Goal: Task Accomplishment & Management: Manage account settings

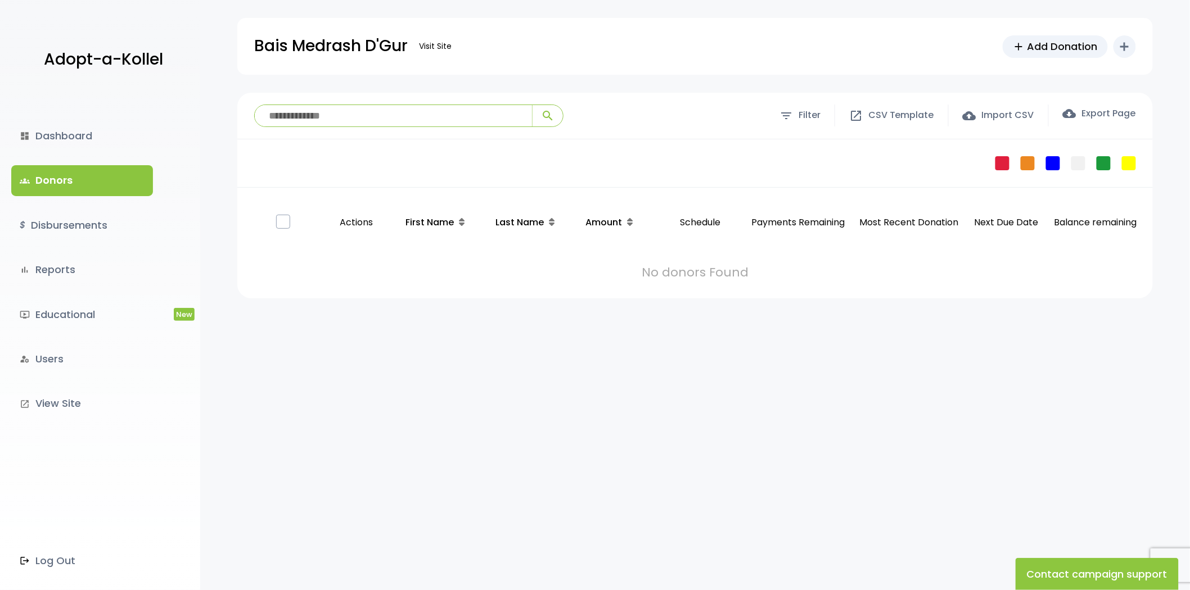
click at [1097, 302] on div "**********" at bounding box center [695, 372] width 990 height 559
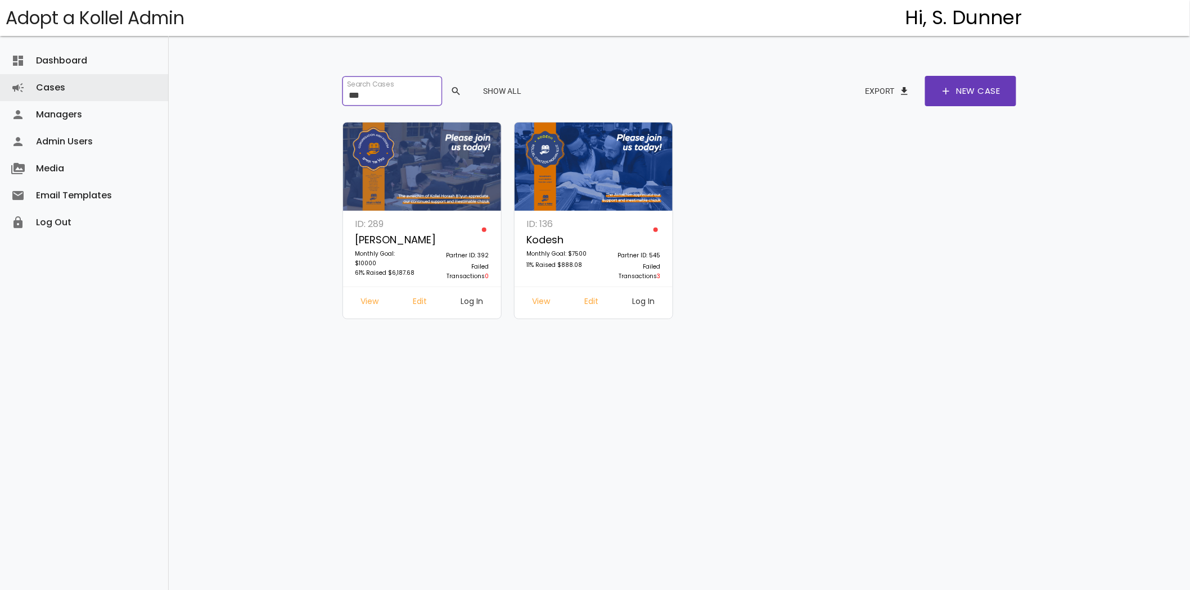
click at [380, 97] on input "***" at bounding box center [391, 90] width 99 height 29
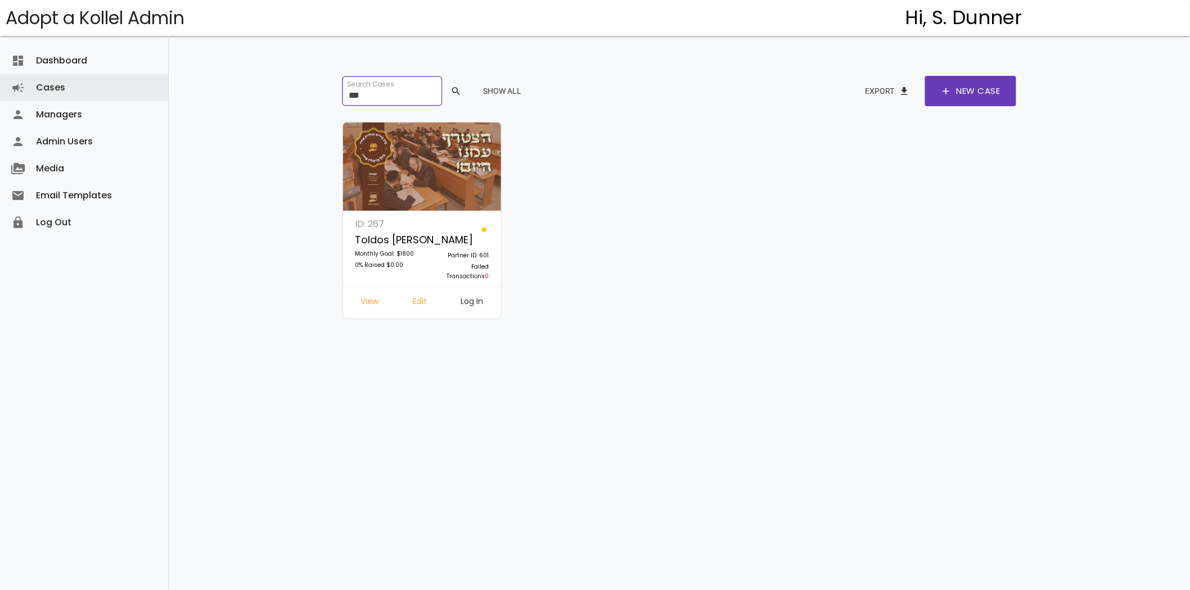
type input "***"
click at [477, 309] on link "Log In" at bounding box center [472, 303] width 40 height 20
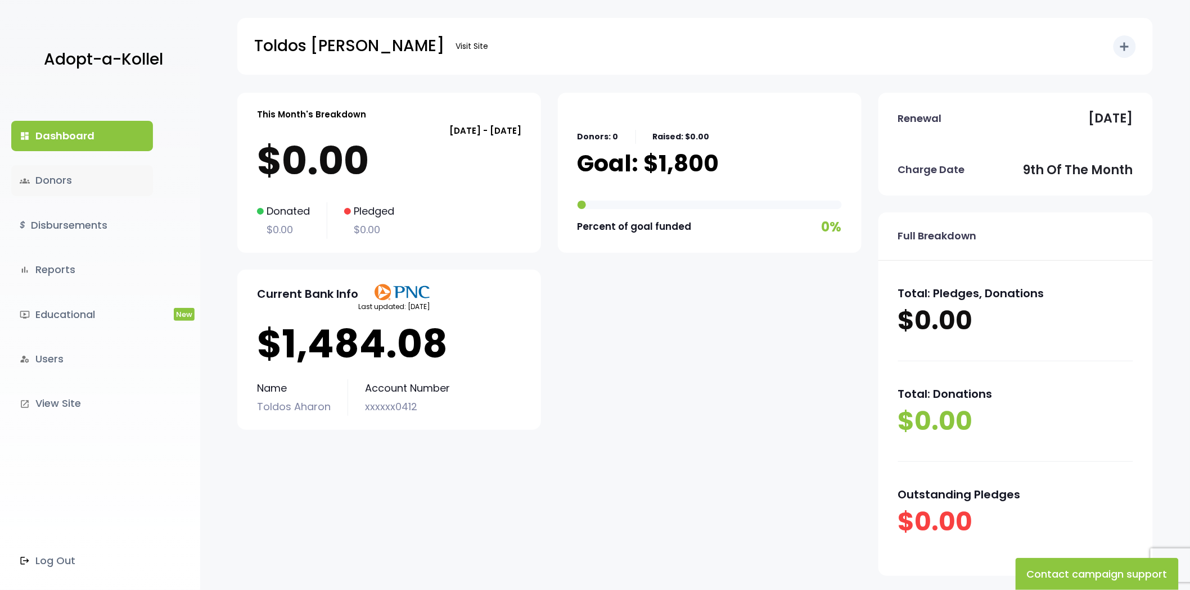
click at [58, 195] on link "groups Donors" at bounding box center [82, 180] width 142 height 30
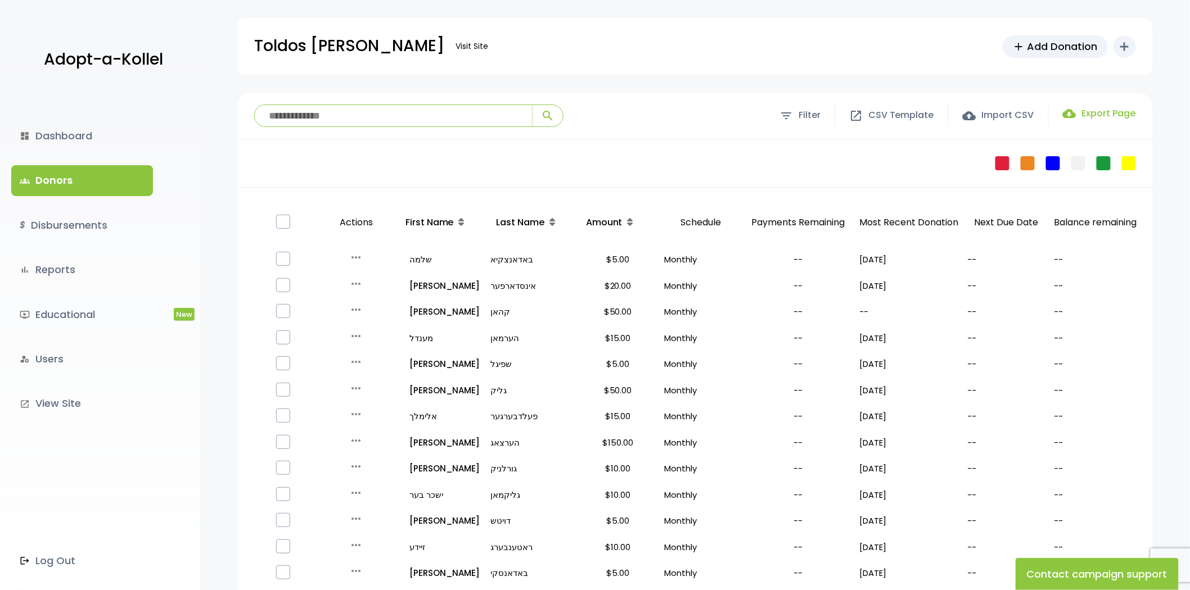
click at [1088, 115] on label "cloud_download Export Page" at bounding box center [1099, 113] width 73 height 13
click at [782, 121] on span "filter_list" at bounding box center [785, 115] width 13 height 13
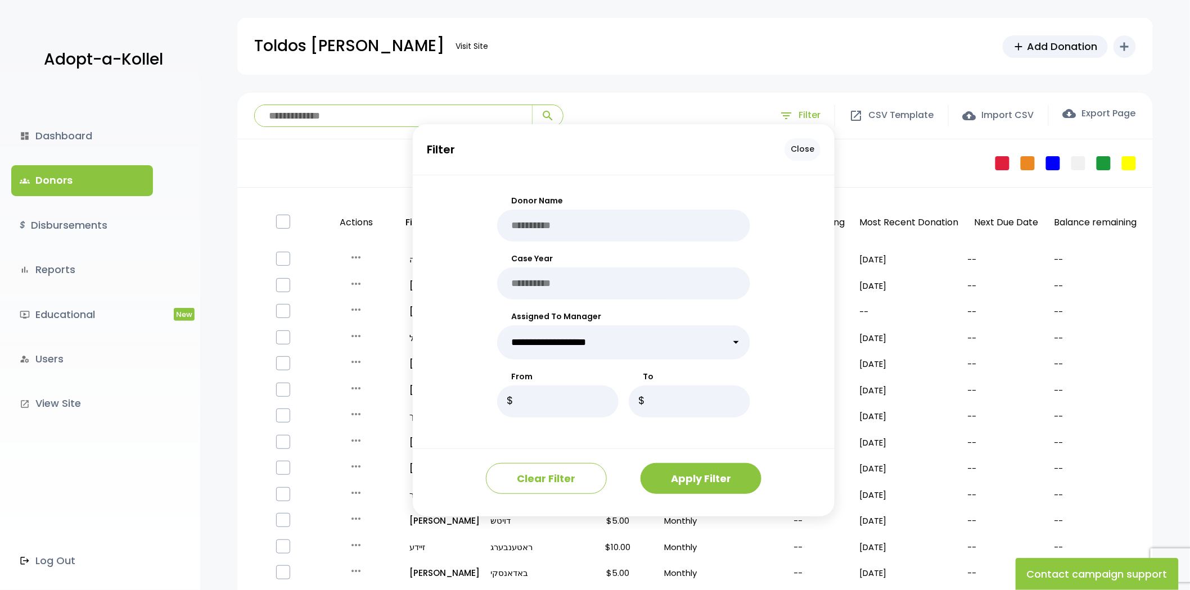
click at [782, 121] on span "filter_list" at bounding box center [785, 115] width 13 height 13
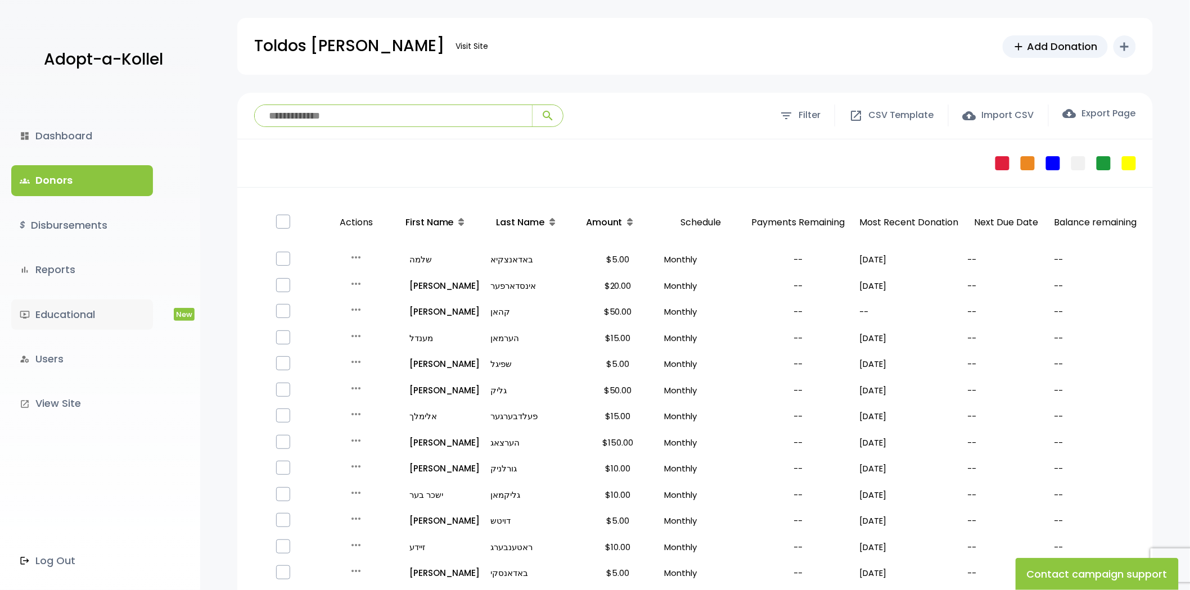
click at [55, 317] on link "ondemand_video Educational New" at bounding box center [82, 315] width 142 height 30
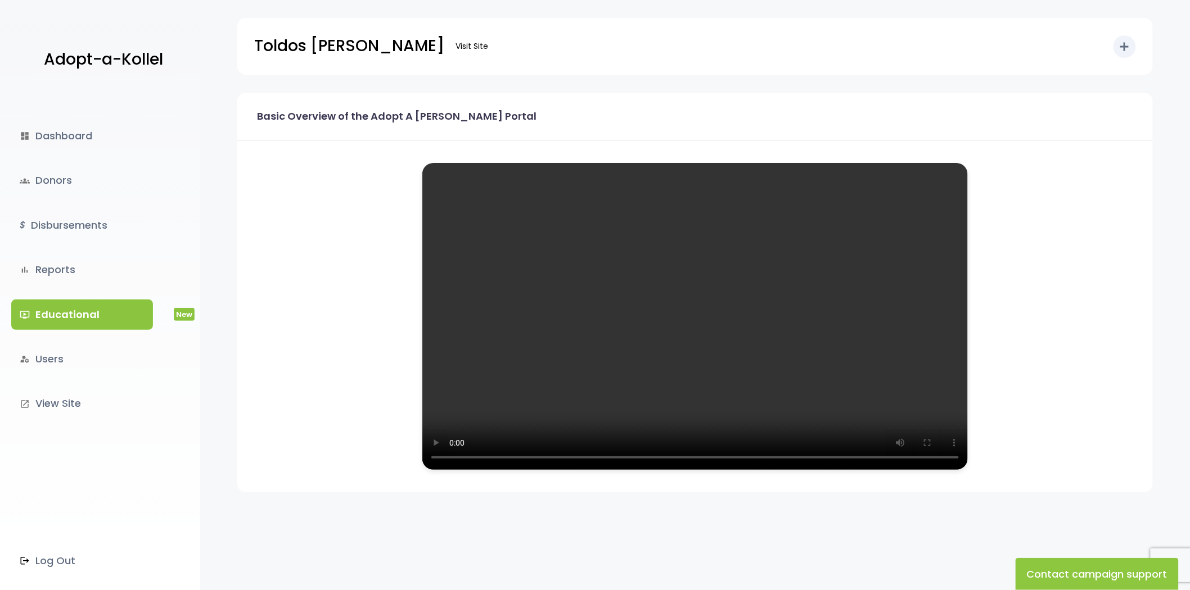
click at [69, 197] on div "dashboard Dashboard groups Donors $ Disbursements bar_chart Reports ondemand_vi…" at bounding box center [100, 342] width 200 height 498
click at [65, 183] on link "groups Donors" at bounding box center [82, 180] width 142 height 30
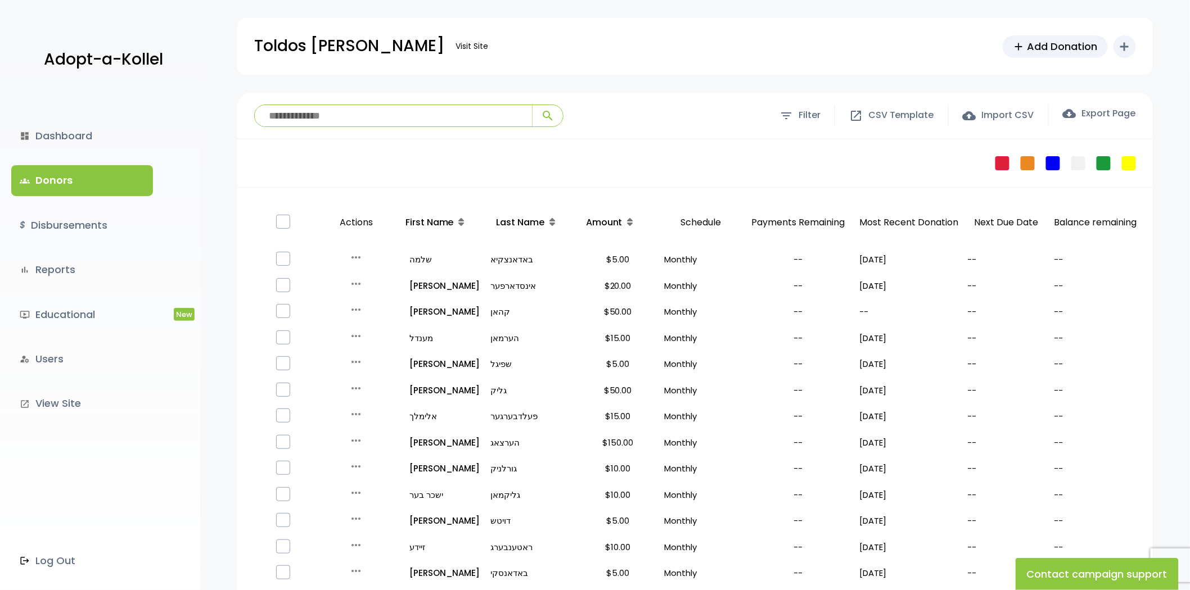
click at [55, 291] on div "dashboard Dashboard groups Donors $ Disbursements bar_chart Reports ondemand_vi…" at bounding box center [100, 342] width 200 height 498
click at [64, 279] on link "bar_chart Reports" at bounding box center [82, 270] width 142 height 30
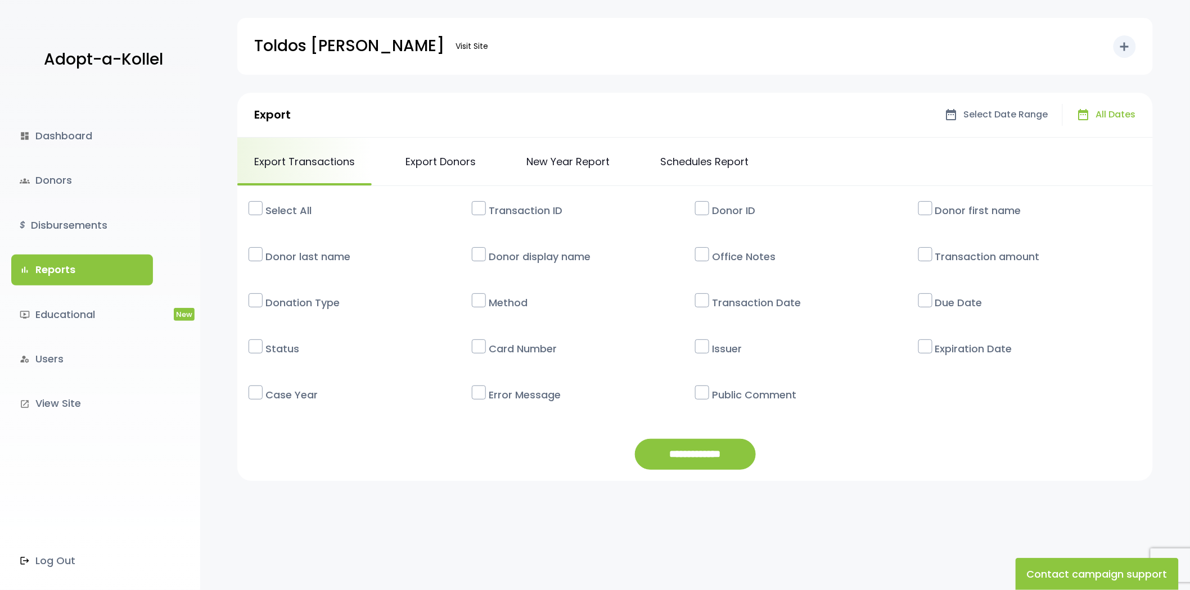
click at [261, 214] on label at bounding box center [256, 208] width 14 height 14
click at [259, 207] on label at bounding box center [256, 208] width 14 height 14
click at [414, 175] on link "Export Donors" at bounding box center [441, 162] width 104 height 48
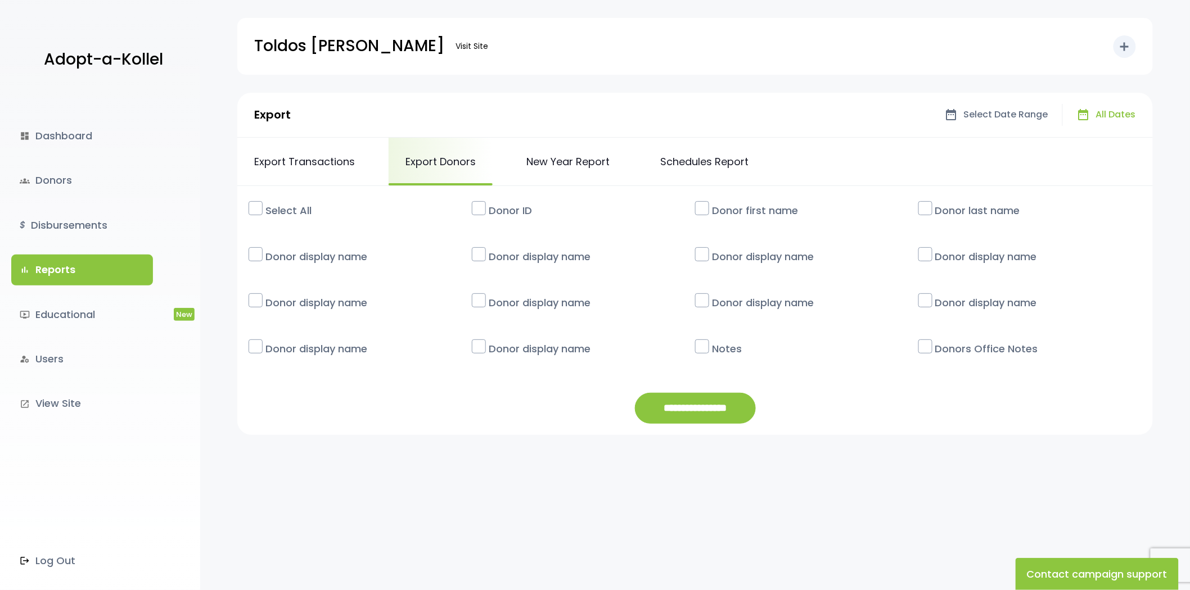
click at [259, 209] on label at bounding box center [256, 208] width 14 height 14
click at [668, 411] on input "**********" at bounding box center [695, 408] width 121 height 31
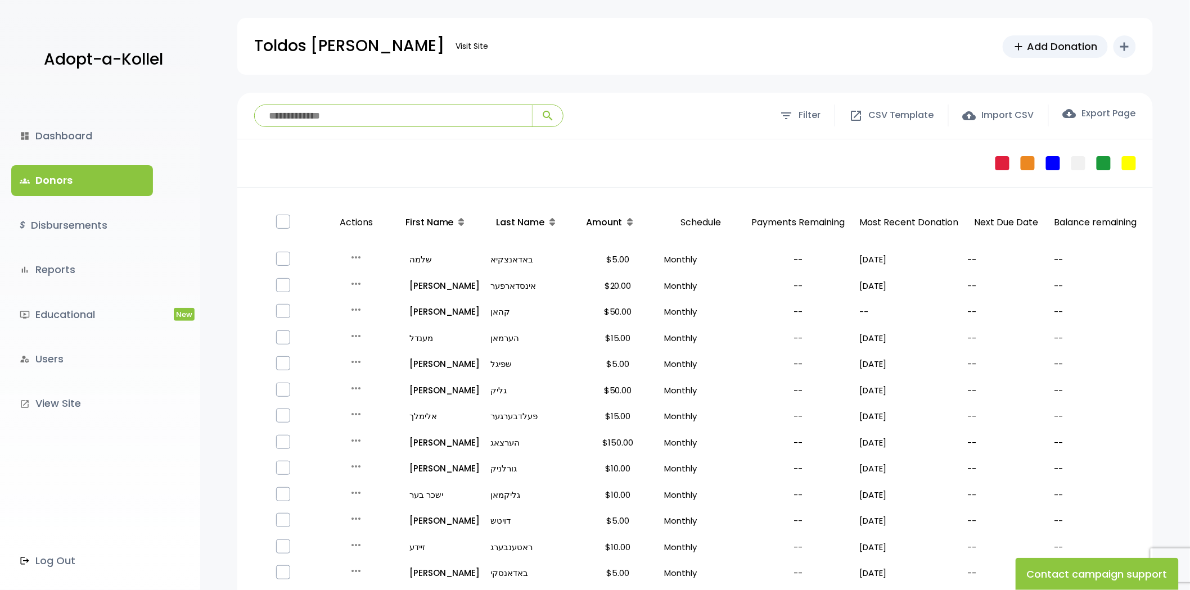
click at [948, 46] on div "Toldos Ahron Visit Site add Add Donation add Shortcuts person Donor attach_mone…" at bounding box center [695, 46] width 882 height 57
click at [577, 171] on div "Failed Pledge One Time No Schedule Recurring Stopped Recurring" at bounding box center [694, 163] width 915 height 48
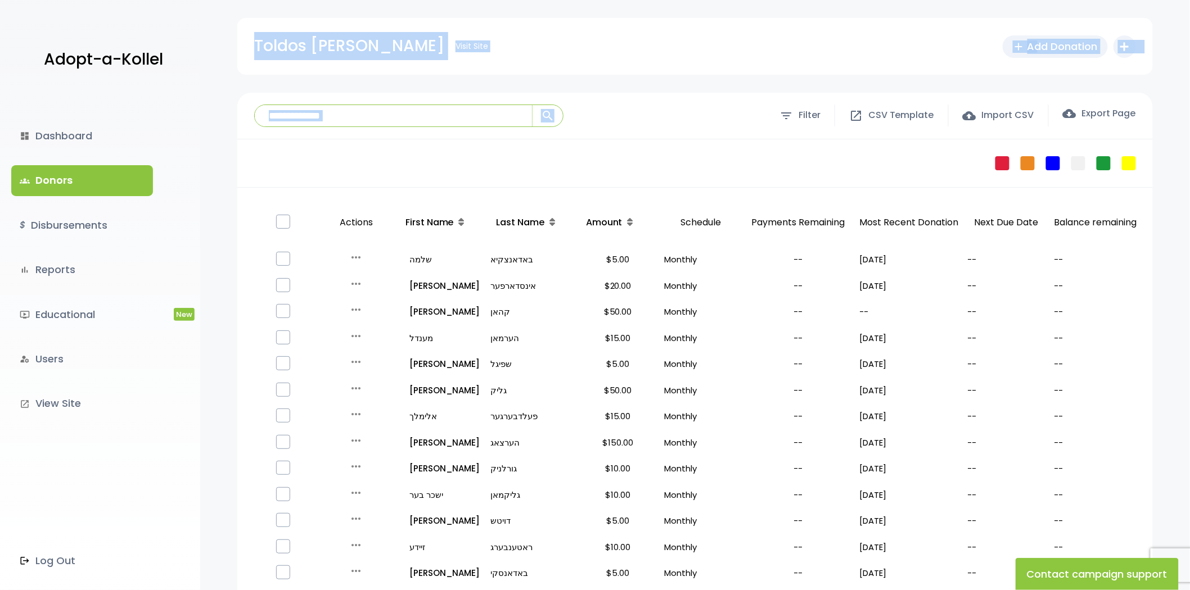
drag, startPoint x: 245, startPoint y: 30, endPoint x: 259, endPoint y: 170, distance: 140.2
click at [259, 170] on body "Adopt-a-Kollel dashboard Dashboard groups Donors $ Disbursements bar_chart Repo…" at bounding box center [595, 590] width 1190 height 1181
click at [259, 170] on div "Failed Pledge One Time No Schedule Recurring Stopped Recurring" at bounding box center [694, 163] width 915 height 48
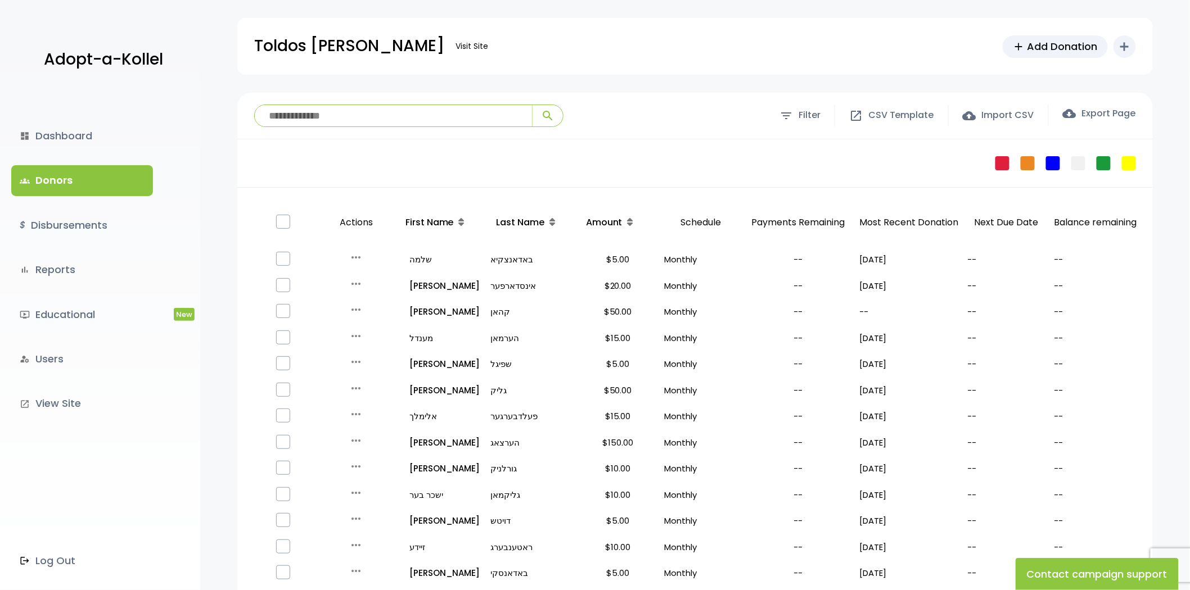
click at [91, 186] on link "groups Donors" at bounding box center [82, 180] width 142 height 30
click at [550, 225] on icon at bounding box center [552, 222] width 6 height 9
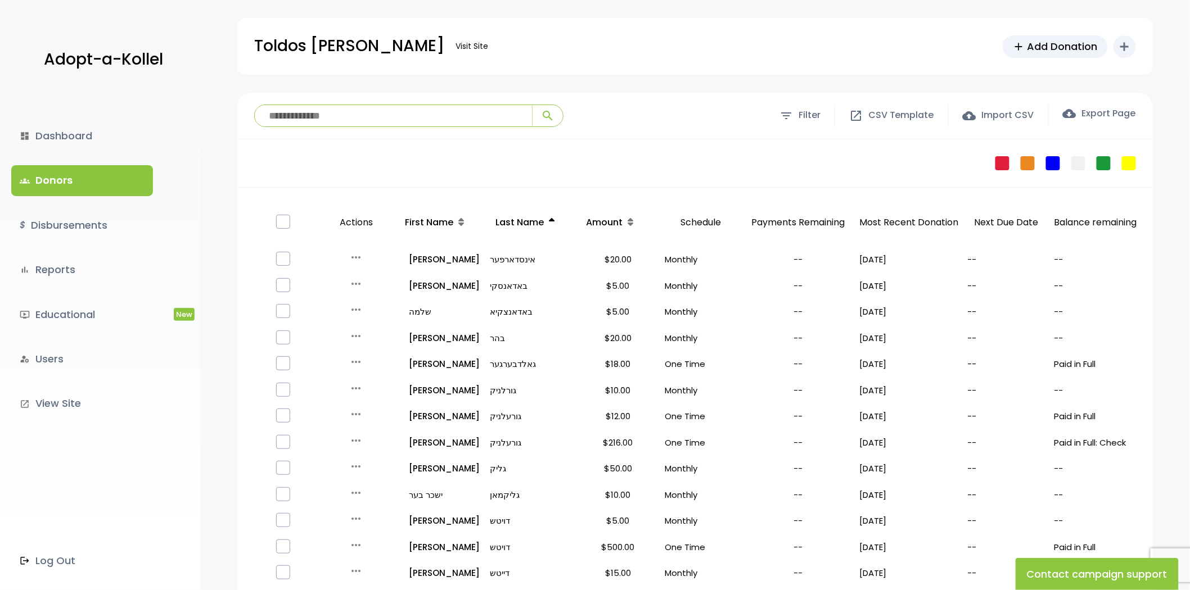
click at [551, 218] on icon at bounding box center [552, 222] width 6 height 9
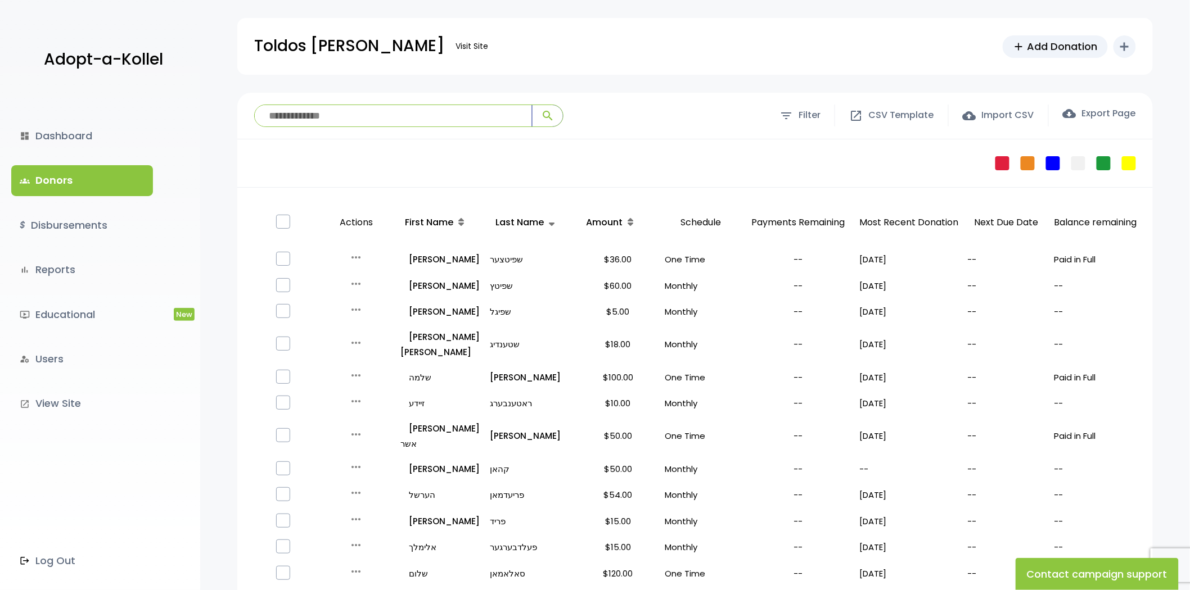
click at [543, 114] on span "search" at bounding box center [547, 115] width 13 height 13
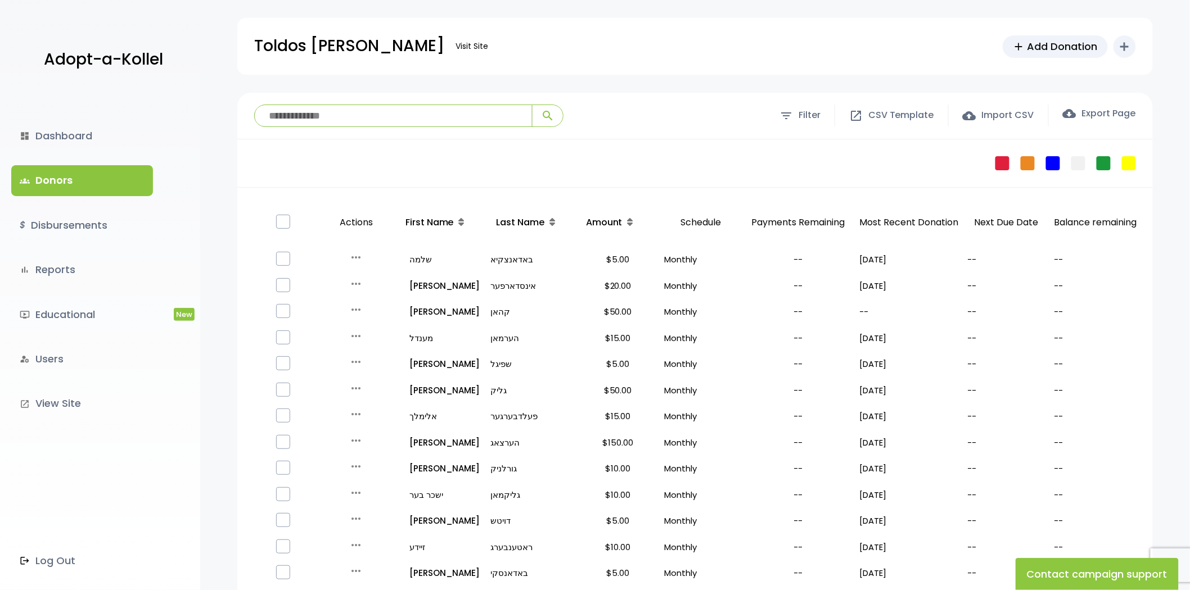
click at [324, 119] on input "search" at bounding box center [393, 115] width 277 height 21
click at [294, 170] on div "Failed Pledge One Time No Schedule Recurring Stopped Recurring" at bounding box center [694, 163] width 915 height 48
drag, startPoint x: 254, startPoint y: 40, endPoint x: 359, endPoint y: 40, distance: 104.6
click at [359, 40] on div "Toldos Ahron Visit Site" at bounding box center [374, 46] width 240 height 28
click at [356, 41] on p "Toldos [PERSON_NAME]" at bounding box center [349, 46] width 190 height 28
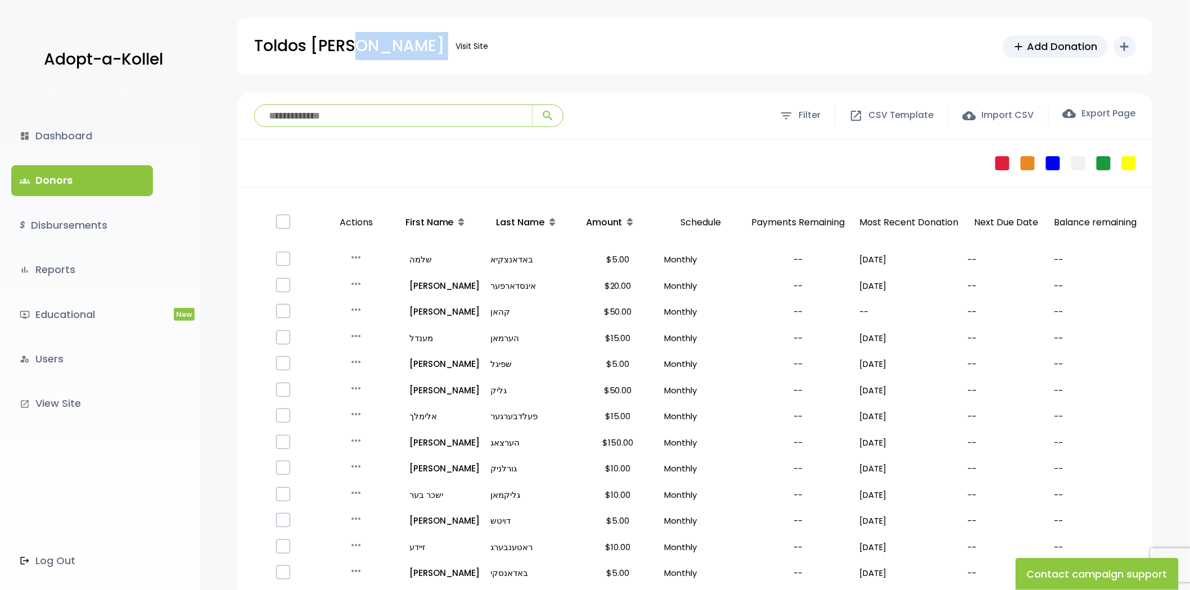
click at [356, 41] on p "Toldos [PERSON_NAME]" at bounding box center [349, 46] width 190 height 28
click at [338, 60] on p "Toldos [PERSON_NAME]" at bounding box center [349, 46] width 190 height 28
drag, startPoint x: 252, startPoint y: 115, endPoint x: 403, endPoint y: 114, distance: 151.3
click at [403, 114] on div "**********" at bounding box center [694, 116] width 915 height 47
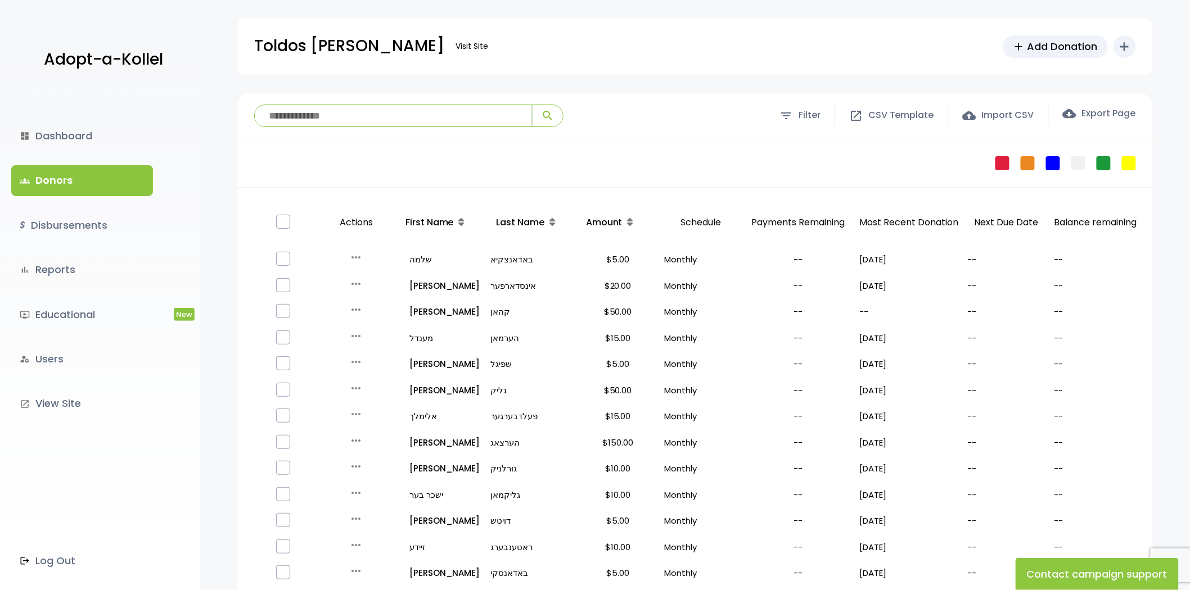
click at [403, 114] on input "search" at bounding box center [393, 115] width 277 height 21
click at [362, 131] on div "**********" at bounding box center [694, 116] width 915 height 47
click at [253, 143] on div "Failed Pledge One Time No Schedule Recurring Stopped Recurring" at bounding box center [694, 163] width 915 height 48
drag, startPoint x: 432, startPoint y: 141, endPoint x: 329, endPoint y: 99, distance: 111.0
click at [329, 99] on div "**********" at bounding box center [694, 581] width 915 height 976
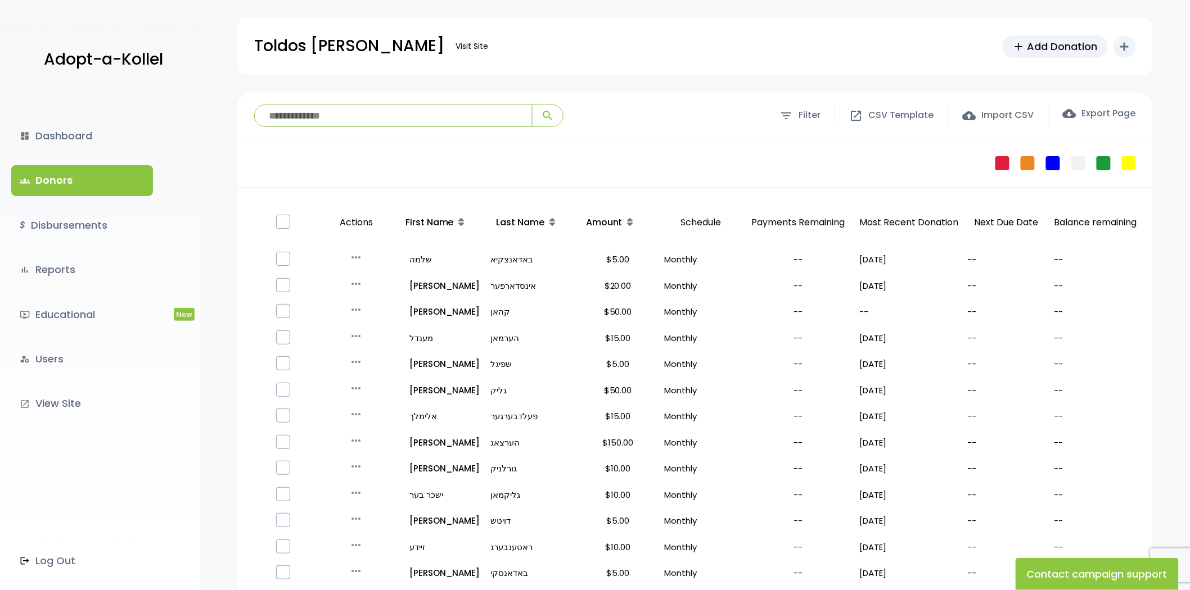
click at [346, 109] on input "search" at bounding box center [393, 115] width 277 height 21
click at [341, 93] on div "**********" at bounding box center [694, 116] width 915 height 47
click at [344, 120] on input "search" at bounding box center [393, 115] width 277 height 21
click at [324, 139] on div "Failed Pledge One Time No Schedule Recurring Stopped Recurring" at bounding box center [694, 163] width 915 height 48
click at [308, 109] on input "search" at bounding box center [393, 115] width 277 height 21
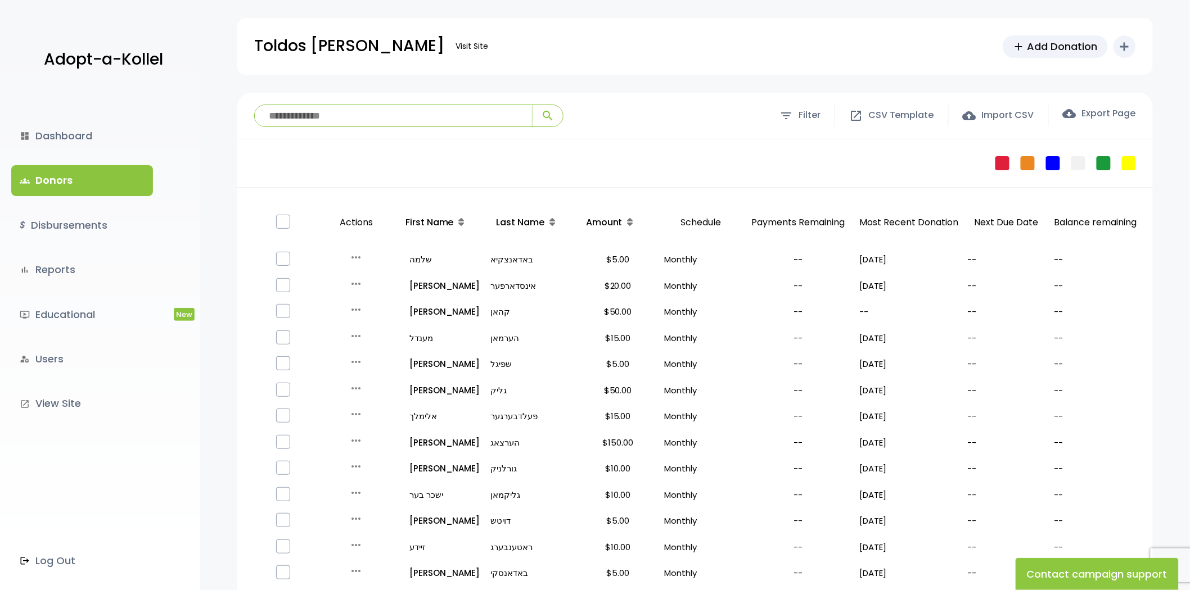
click at [87, 184] on link "groups Donors" at bounding box center [82, 180] width 142 height 30
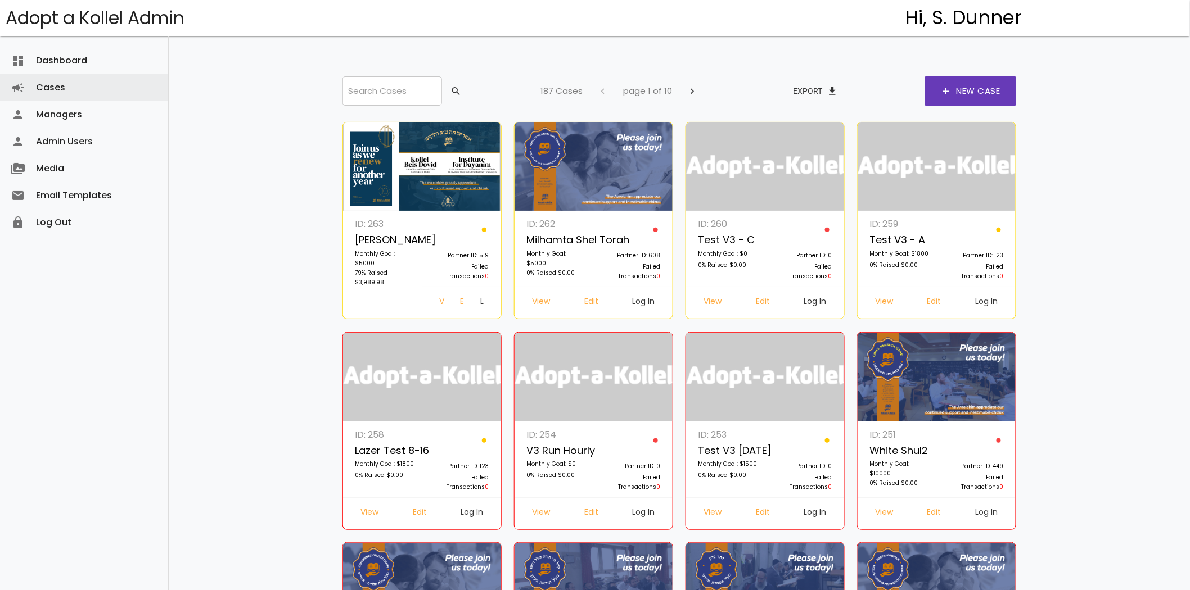
click at [354, 76] on div "Search Cases search 187 Cases chevron_left page 1 of 10 chevron_right Export fi…" at bounding box center [679, 91] width 686 height 30
click at [372, 96] on input "search" at bounding box center [391, 90] width 99 height 29
drag, startPoint x: 377, startPoint y: 91, endPoint x: 358, endPoint y: 93, distance: 19.2
click at [377, 91] on input "search" at bounding box center [391, 90] width 99 height 29
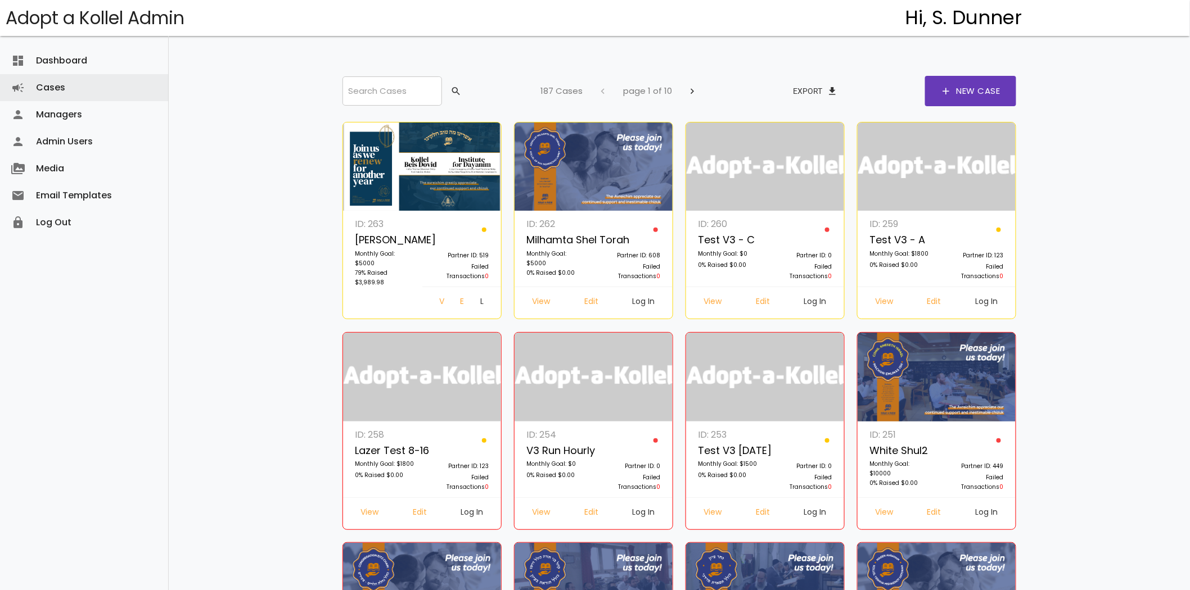
click at [360, 87] on input "search" at bounding box center [391, 90] width 99 height 29
click at [349, 93] on input "search" at bounding box center [391, 90] width 99 height 29
drag, startPoint x: 310, startPoint y: 98, endPoint x: 336, endPoint y: 94, distance: 26.7
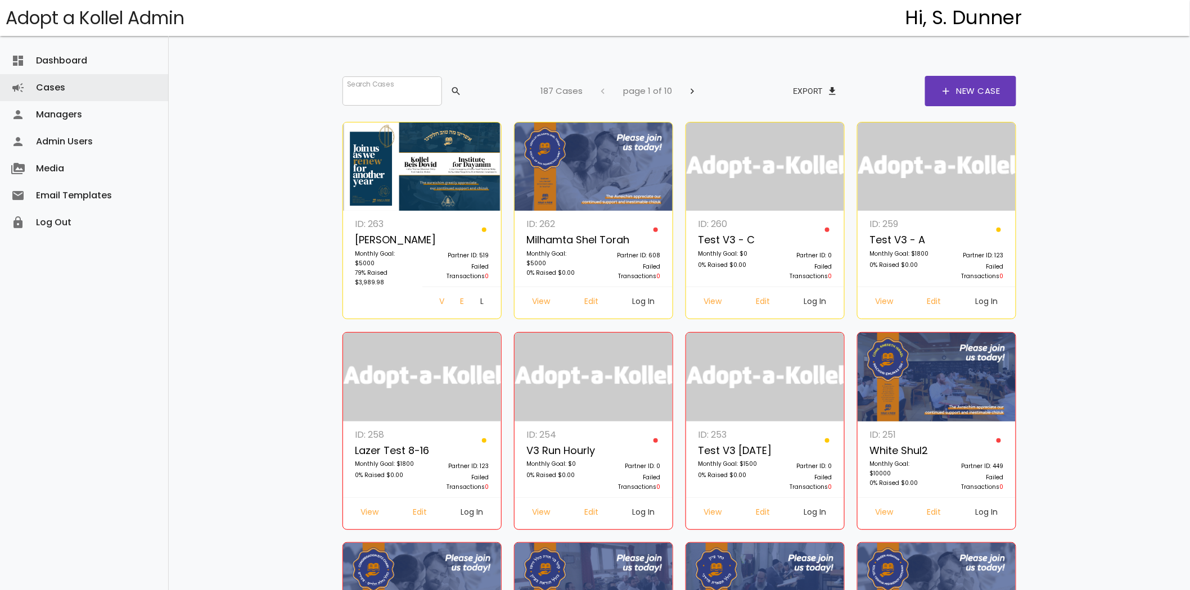
click at [341, 97] on div "Search Cases search 187 Cases chevron_left page 1 of 10 chevron_right Export fi…" at bounding box center [679, 91] width 686 height 30
drag, startPoint x: 347, startPoint y: 94, endPoint x: 332, endPoint y: 97, distance: 15.6
click at [347, 94] on input "search" at bounding box center [391, 90] width 99 height 29
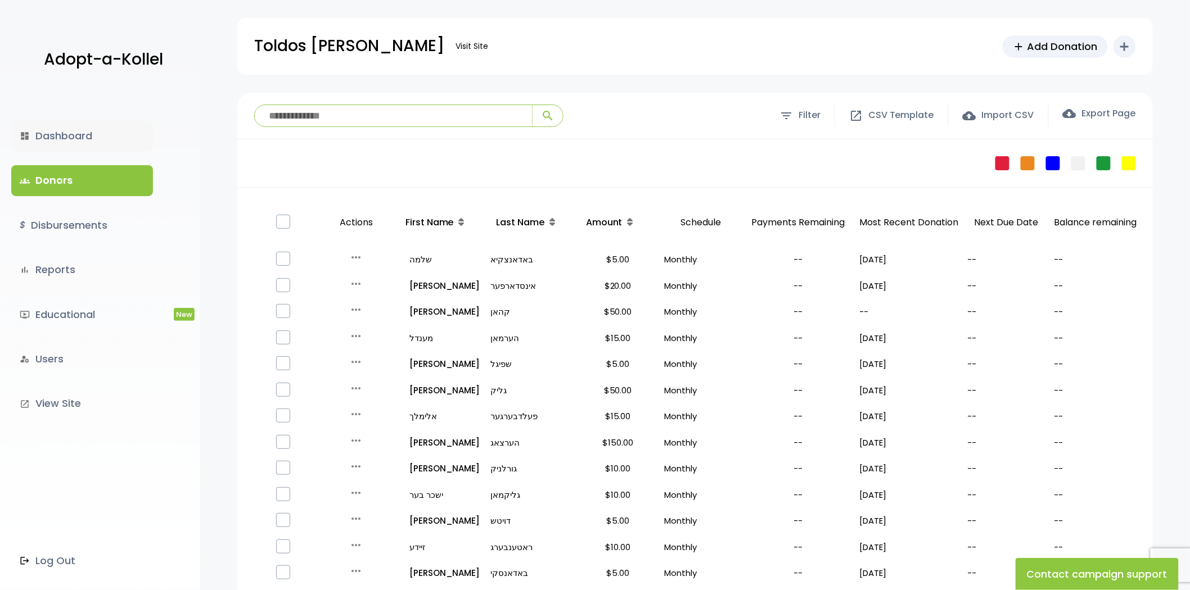
click at [93, 124] on link "dashboard Dashboard" at bounding box center [82, 136] width 142 height 30
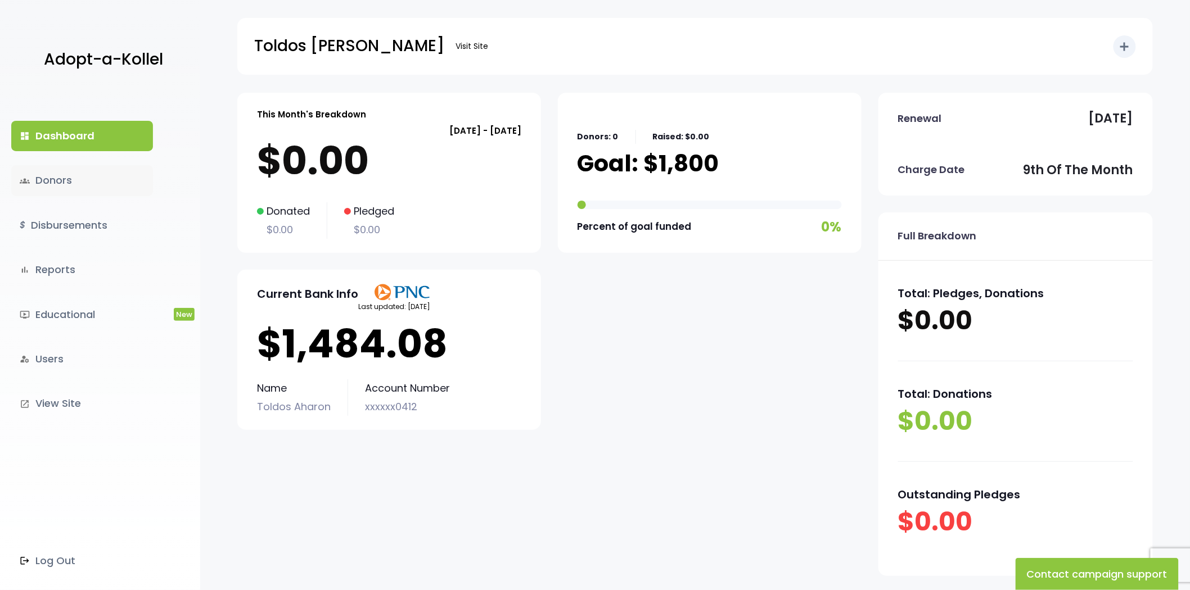
click at [87, 191] on link "groups Donors" at bounding box center [82, 180] width 142 height 30
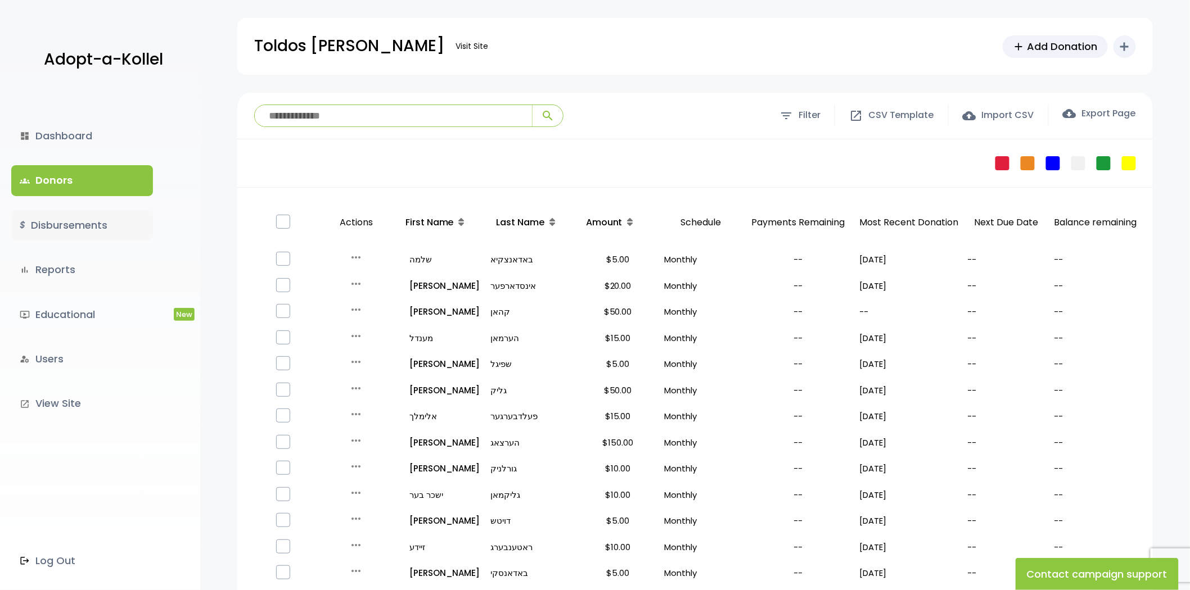
click at [44, 233] on link "$ Disbursements" at bounding box center [82, 225] width 142 height 30
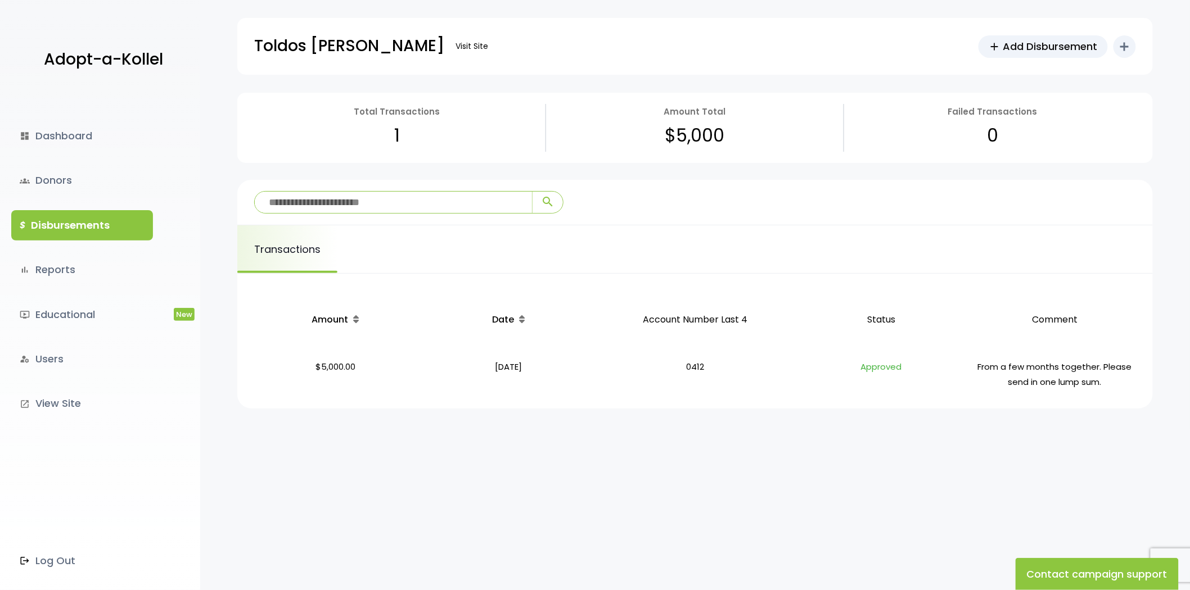
click at [69, 173] on link "groups Donors" at bounding box center [82, 180] width 142 height 30
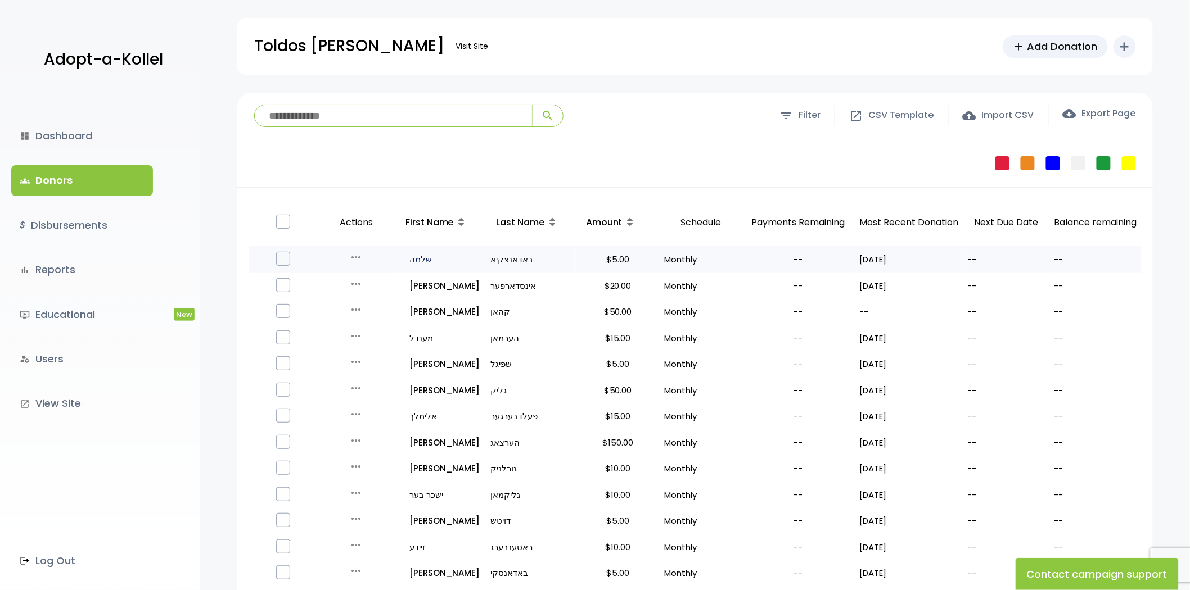
click at [420, 258] on p "all_inclusive [PERSON_NAME]" at bounding box center [441, 259] width 80 height 15
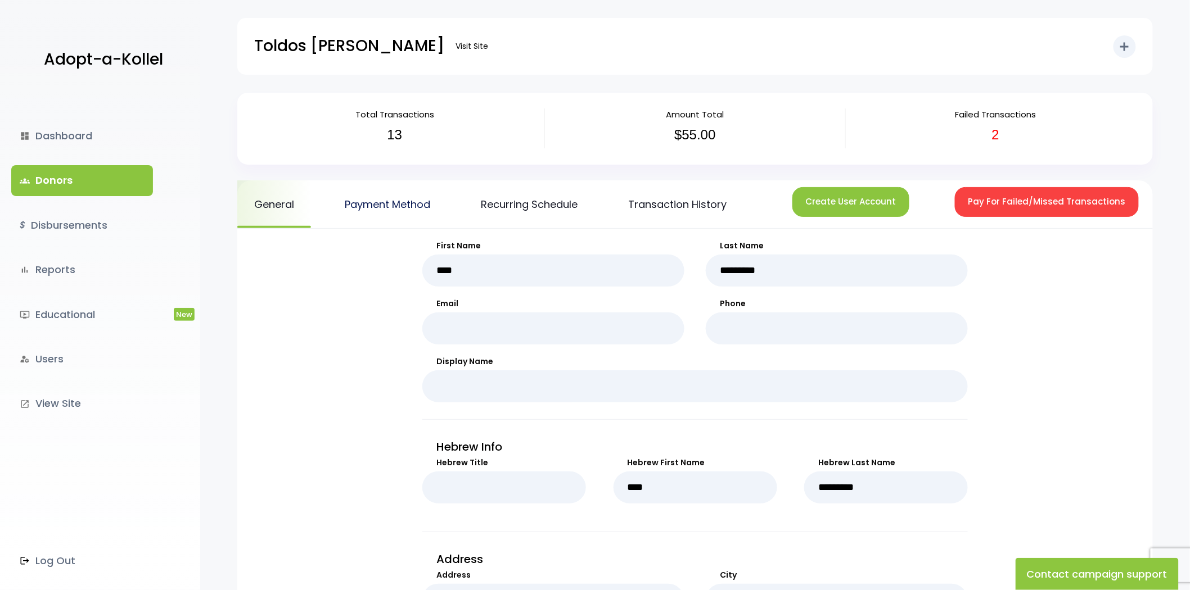
click at [408, 203] on link "Payment Method" at bounding box center [387, 204] width 119 height 48
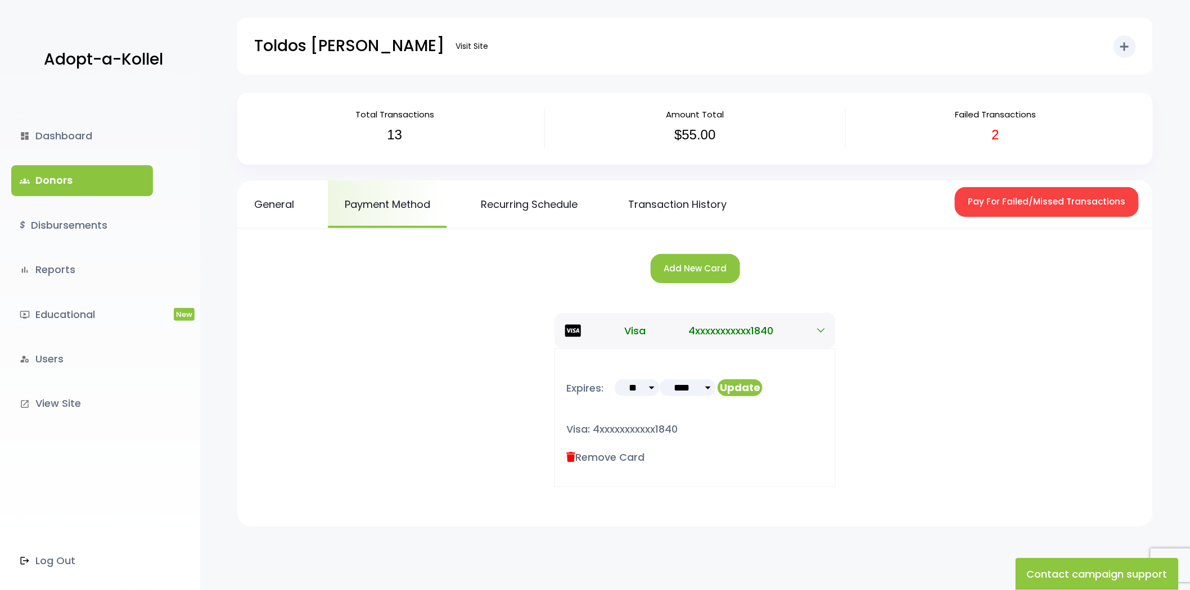
click at [536, 205] on link "Recurring Schedule" at bounding box center [529, 204] width 130 height 48
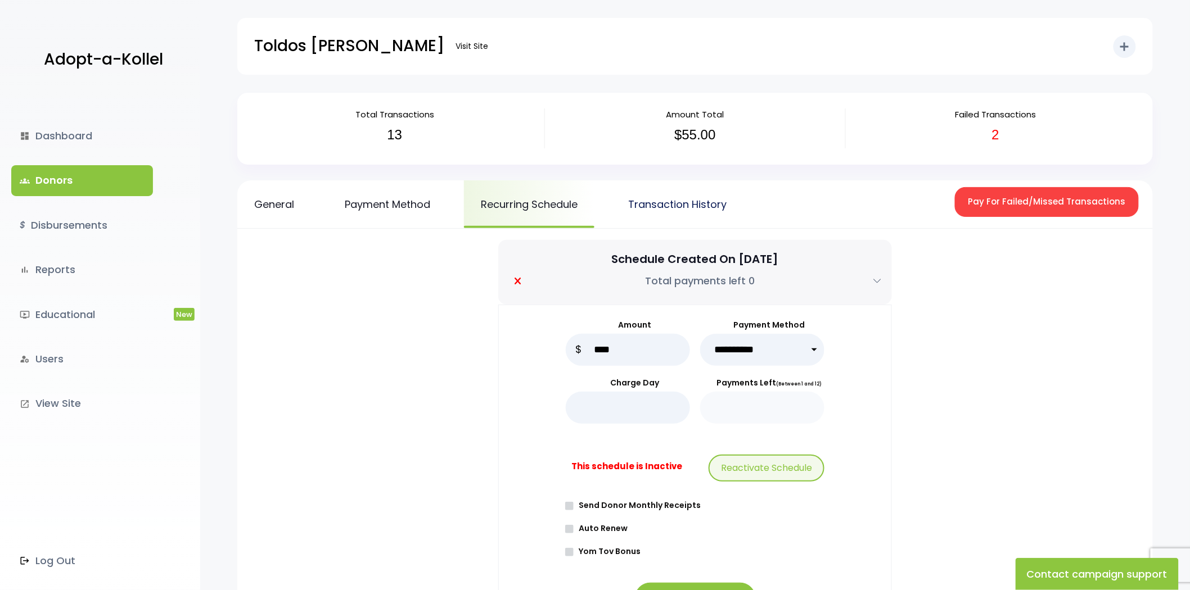
click at [679, 204] on link "Transaction History" at bounding box center [677, 204] width 132 height 48
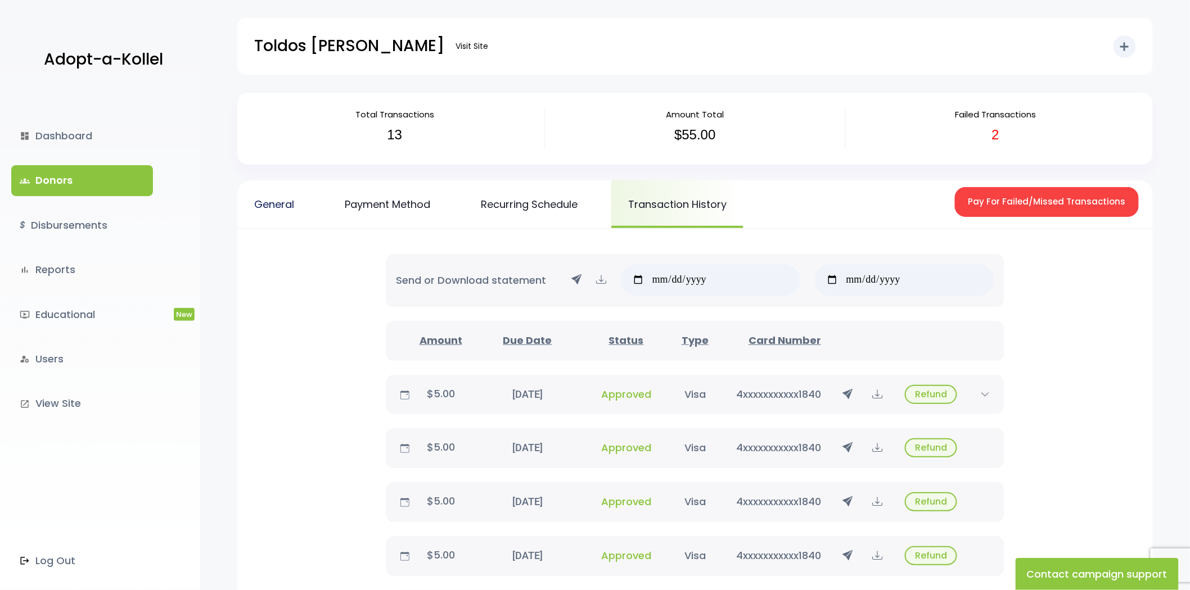
click at [263, 215] on link "General" at bounding box center [274, 204] width 74 height 48
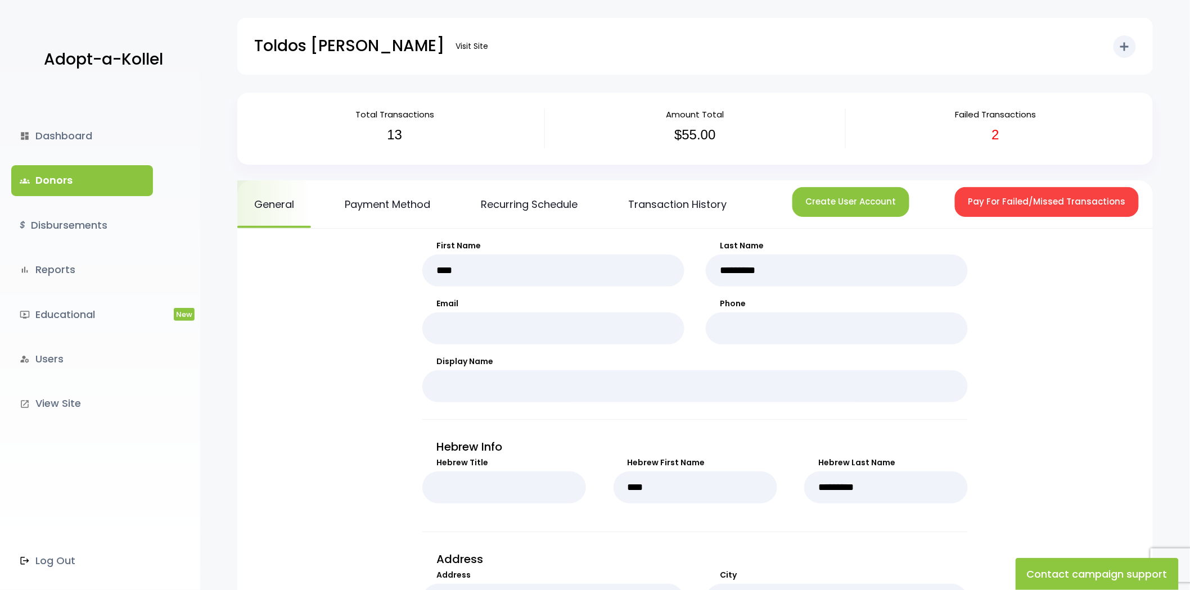
click at [114, 179] on link "groups Donors" at bounding box center [82, 180] width 142 height 30
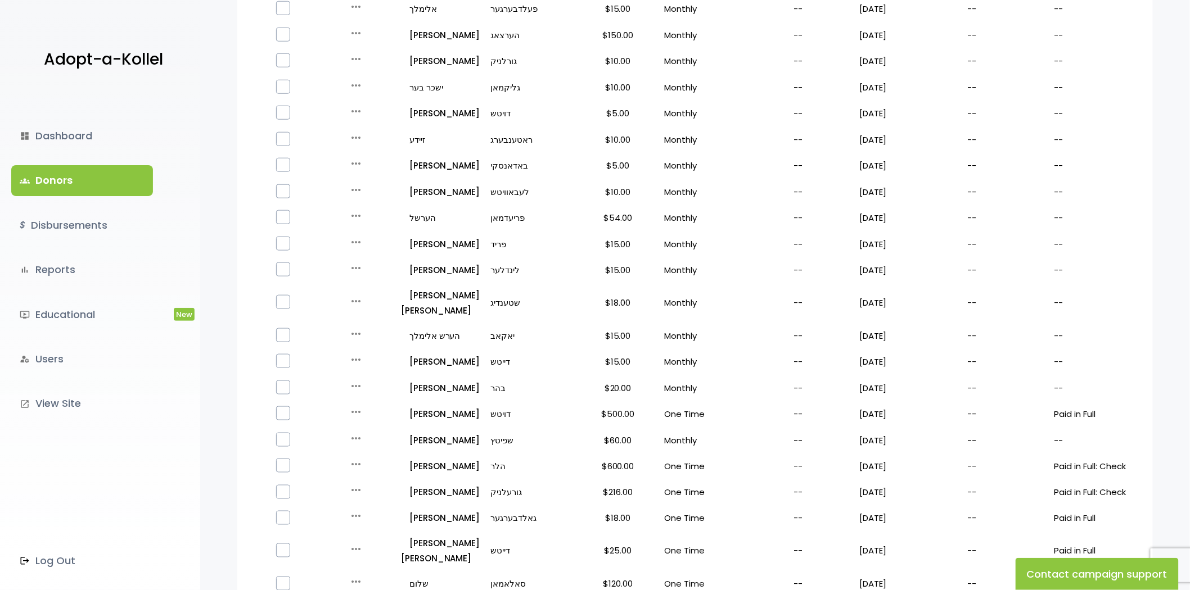
scroll to position [559, 0]
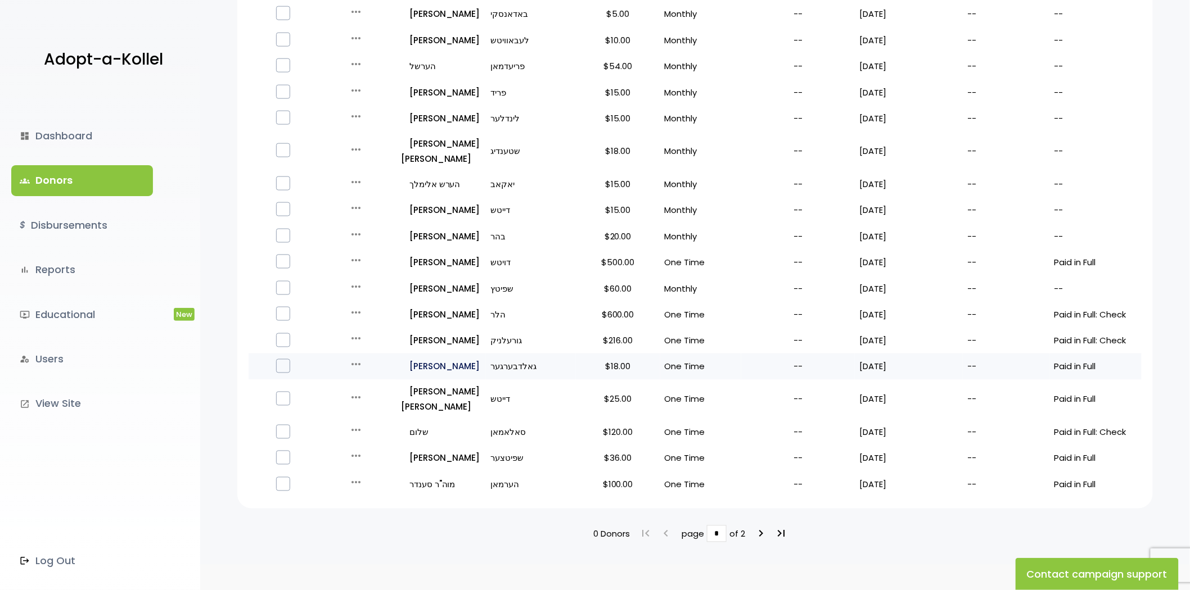
click at [414, 359] on p "all_inclusive יעקב ברוך" at bounding box center [441, 366] width 80 height 15
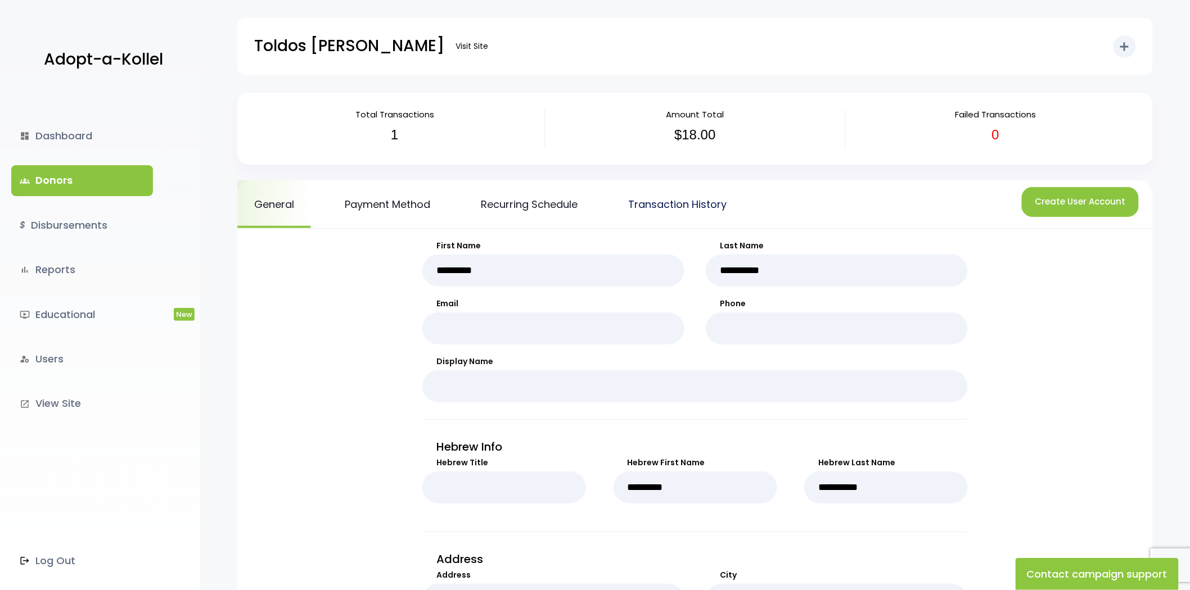
click at [698, 189] on link "Transaction History" at bounding box center [677, 204] width 132 height 48
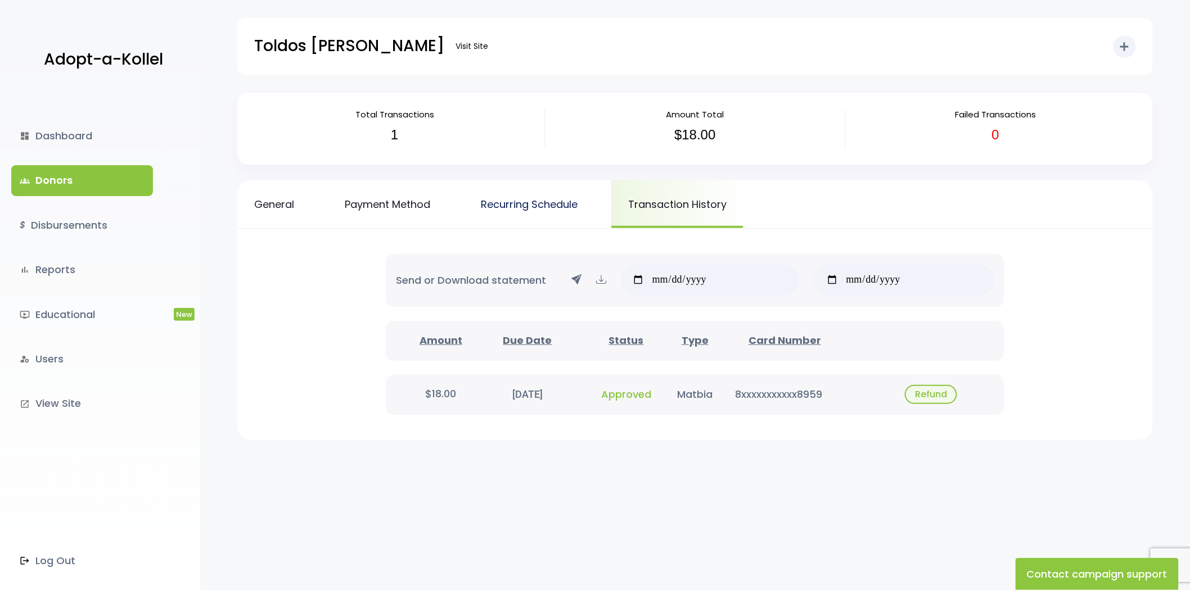
click at [536, 198] on link "Recurring Schedule" at bounding box center [529, 204] width 130 height 48
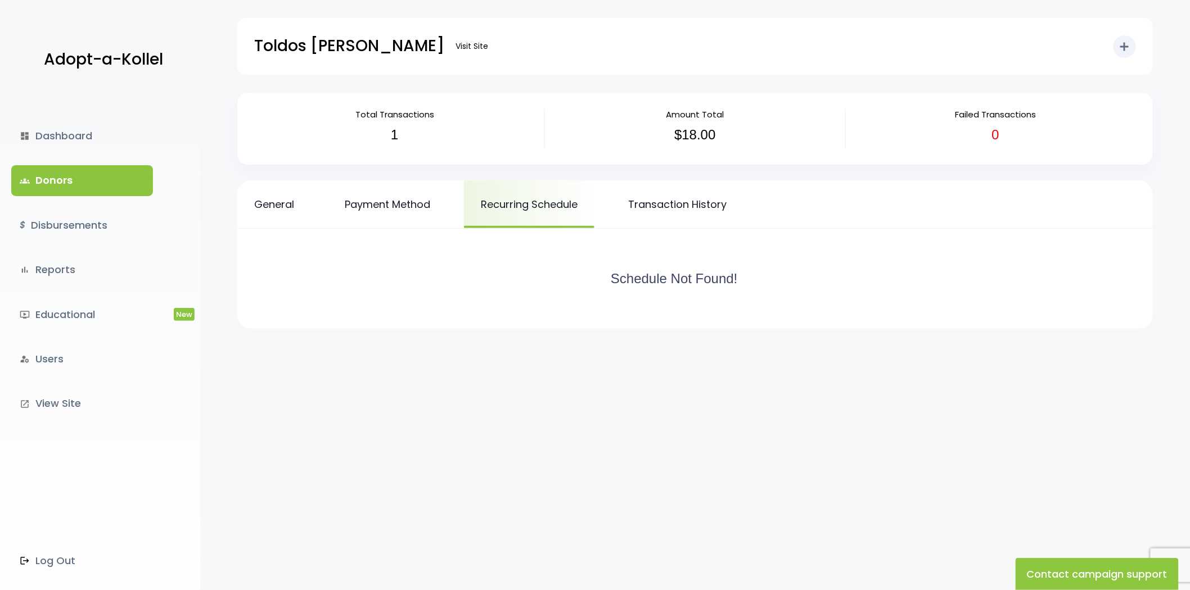
click at [656, 200] on link "Transaction History" at bounding box center [677, 204] width 132 height 48
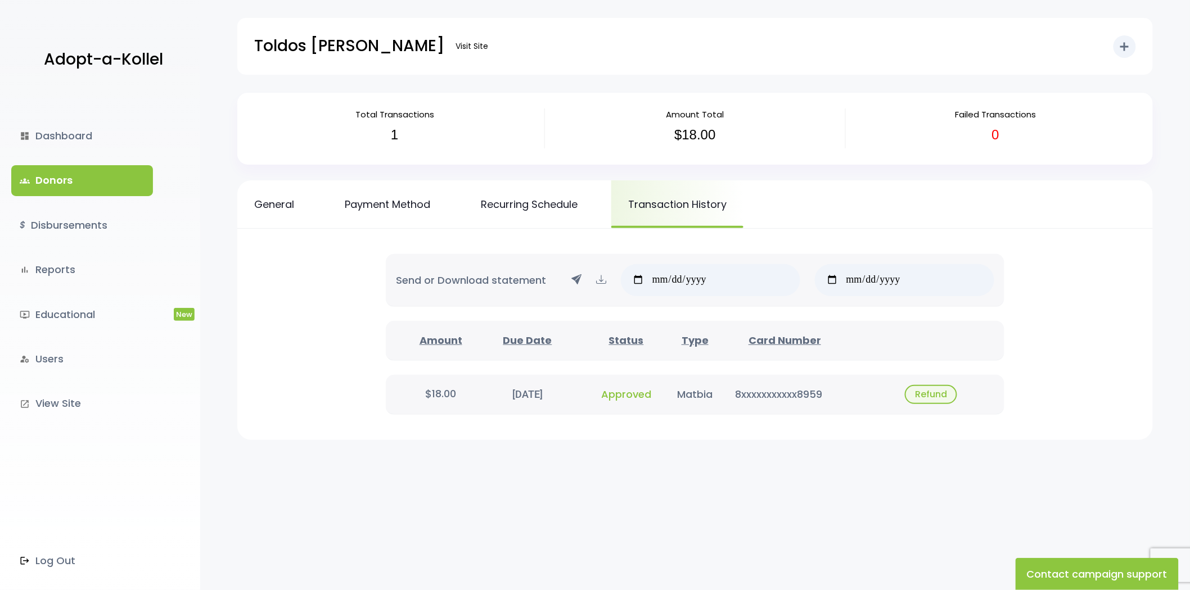
click at [600, 278] on icon at bounding box center [601, 280] width 10 height 14
click at [546, 210] on link "Recurring Schedule" at bounding box center [529, 204] width 130 height 48
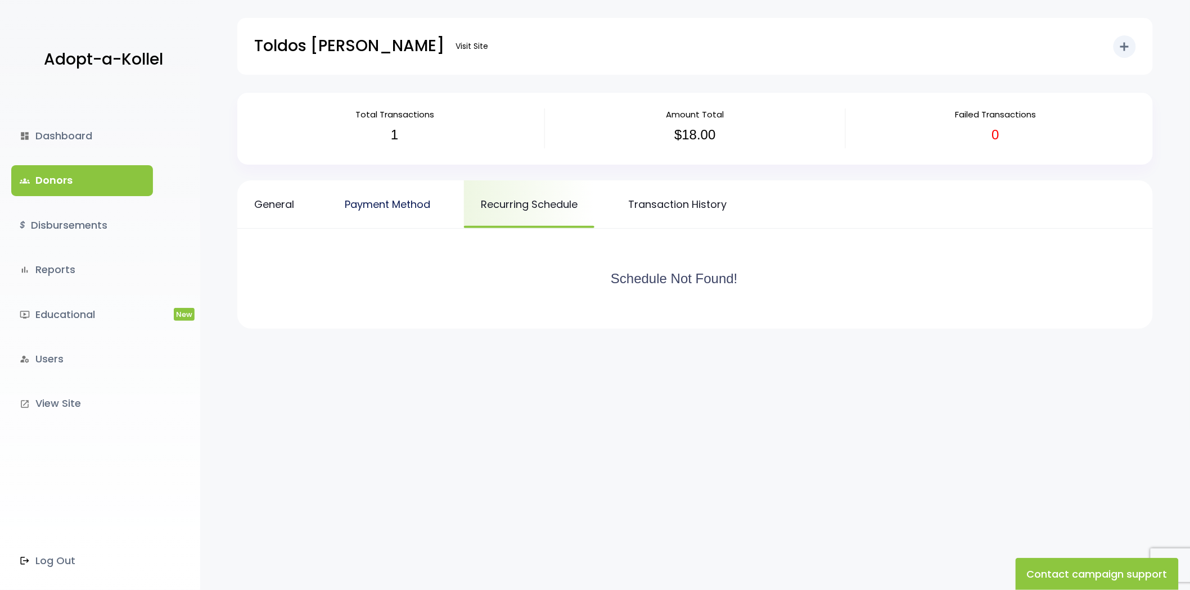
click at [421, 210] on link "Payment Method" at bounding box center [387, 204] width 119 height 48
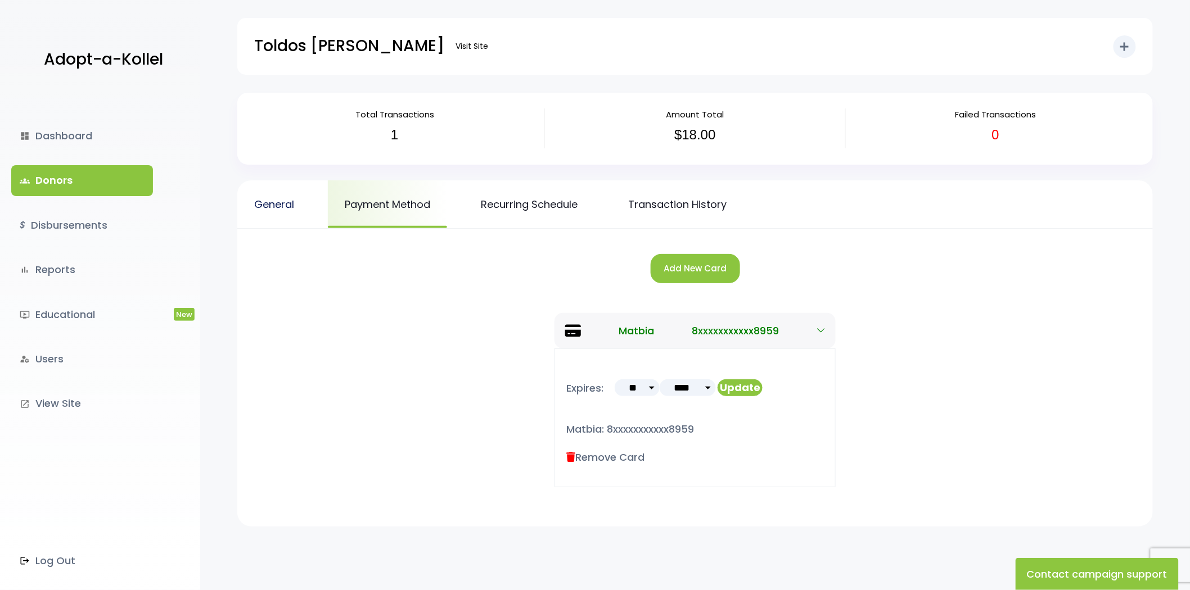
click at [304, 217] on link "General" at bounding box center [274, 204] width 74 height 48
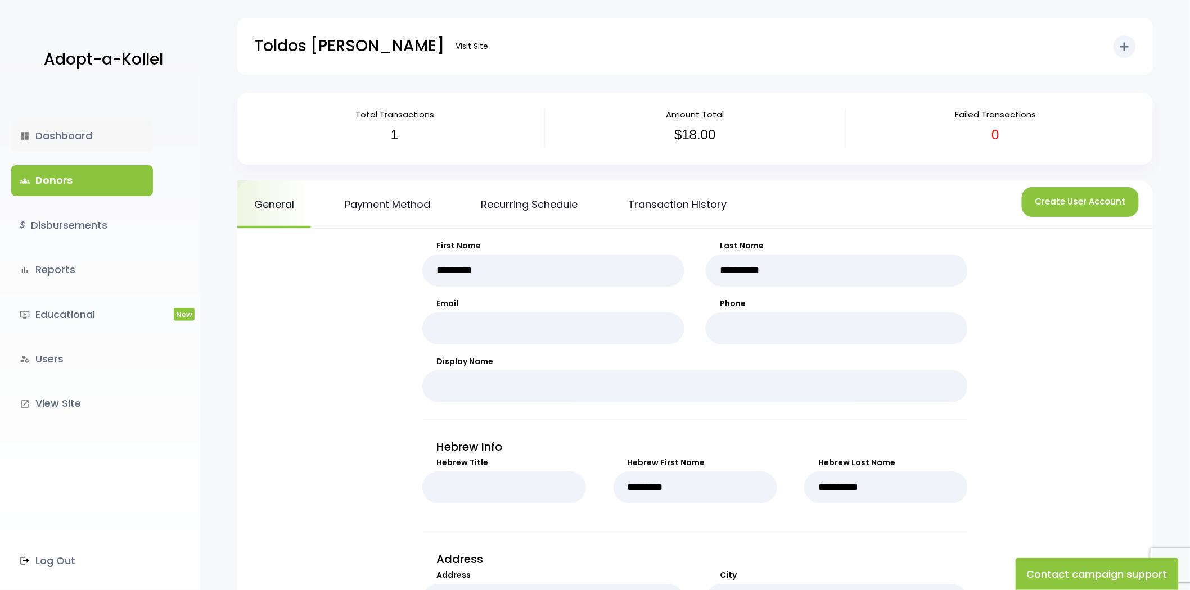
click at [57, 137] on link "dashboard Dashboard" at bounding box center [82, 136] width 142 height 30
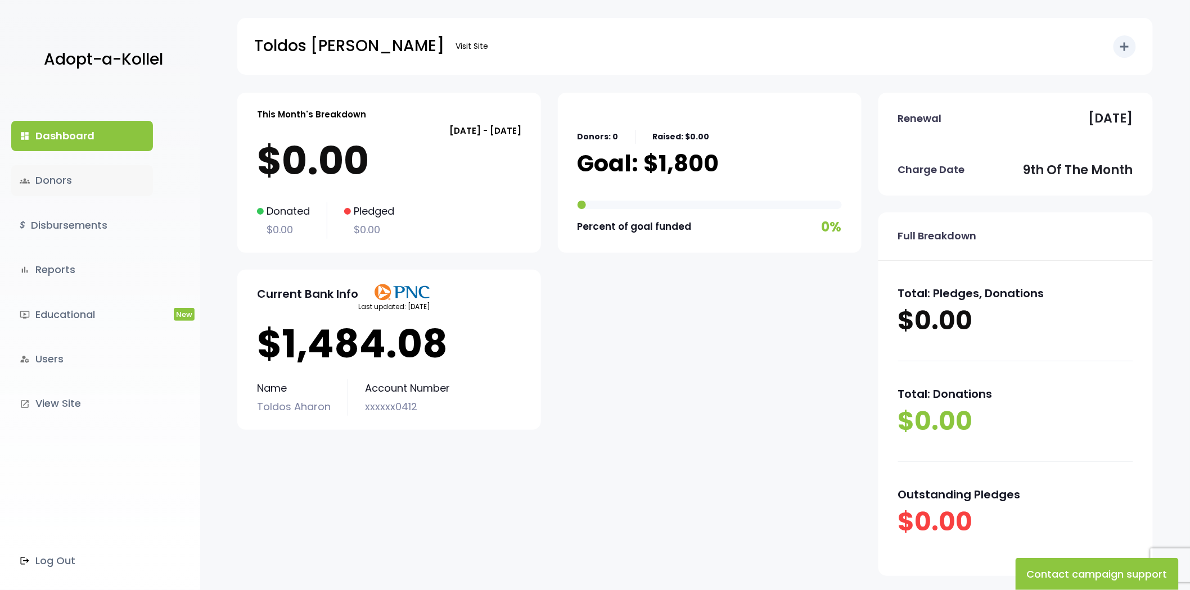
click at [58, 172] on link "groups Donors" at bounding box center [82, 180] width 142 height 30
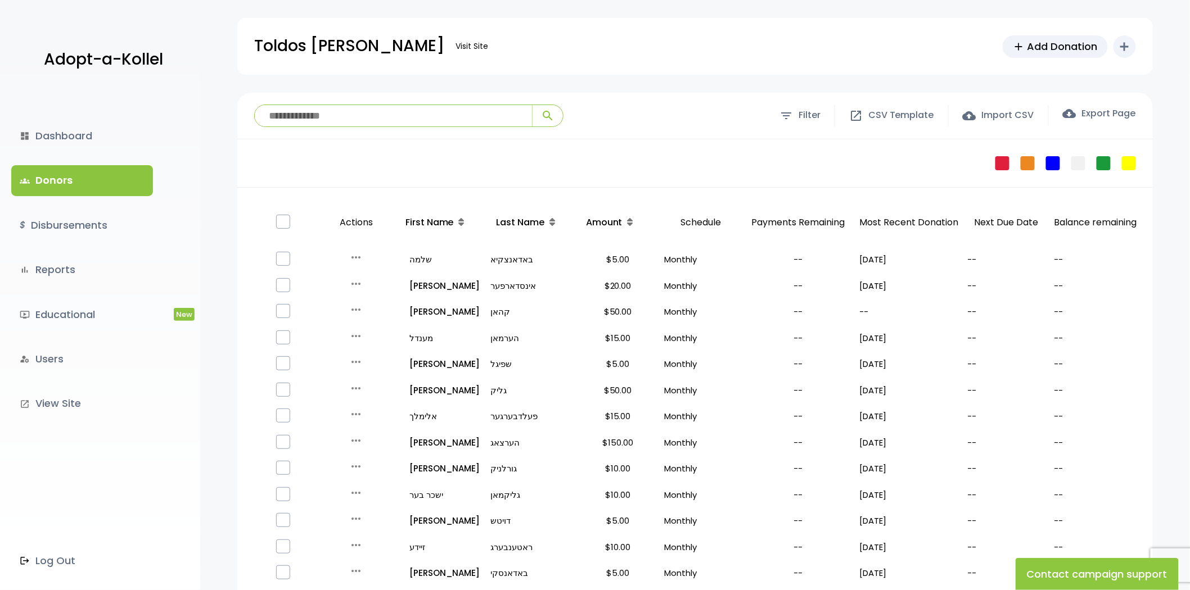
click at [977, 39] on div "Toldos [PERSON_NAME] Visit Site add Add Donation add Shortcuts person Donor att…" at bounding box center [695, 46] width 882 height 57
click at [86, 274] on link "bar_chart Reports" at bounding box center [82, 270] width 142 height 30
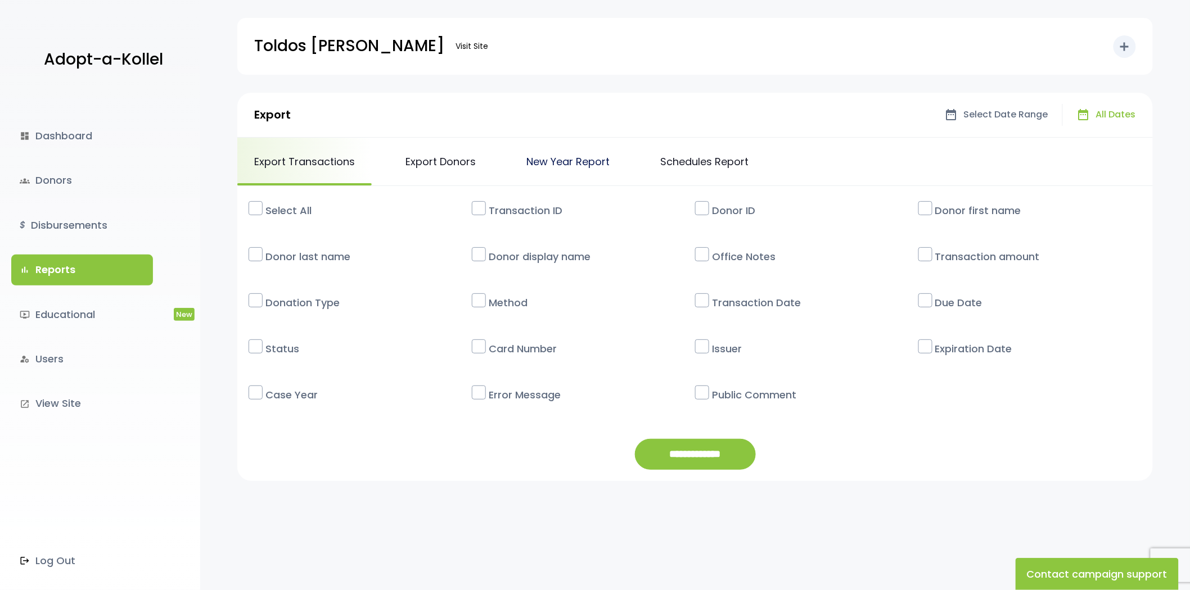
click at [594, 159] on link "New Year Report" at bounding box center [567, 162] width 117 height 48
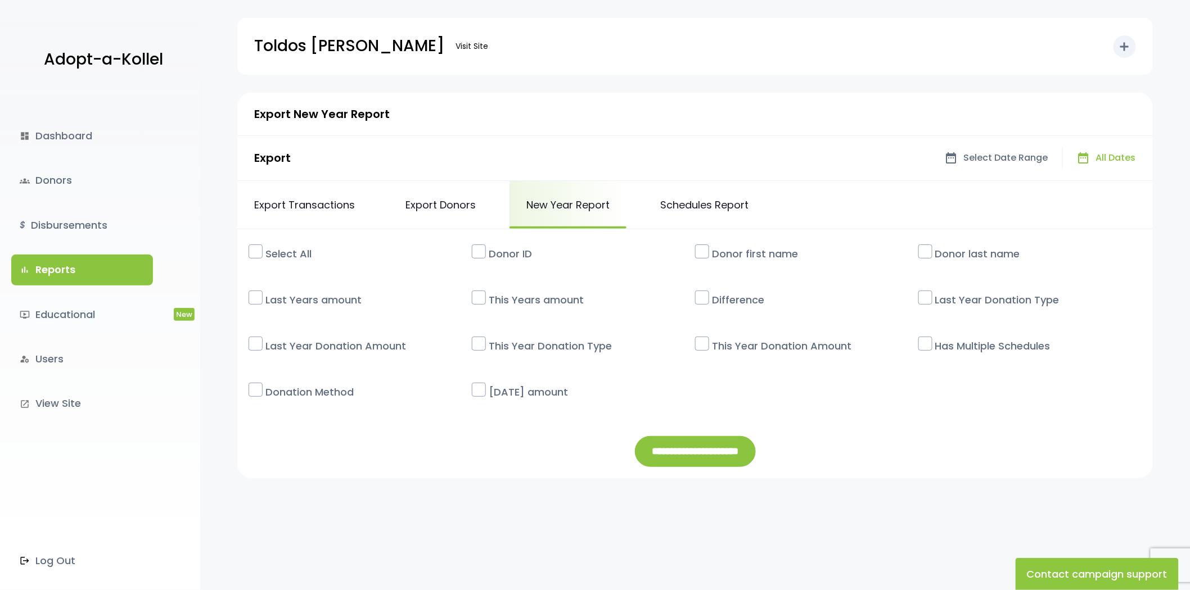
click at [287, 251] on label "Select All" at bounding box center [366, 254] width 212 height 26
click at [719, 456] on input "**********" at bounding box center [695, 451] width 121 height 31
click at [273, 250] on label "Select All" at bounding box center [366, 254] width 212 height 26
click at [720, 204] on link "Schedules Report" at bounding box center [704, 205] width 122 height 48
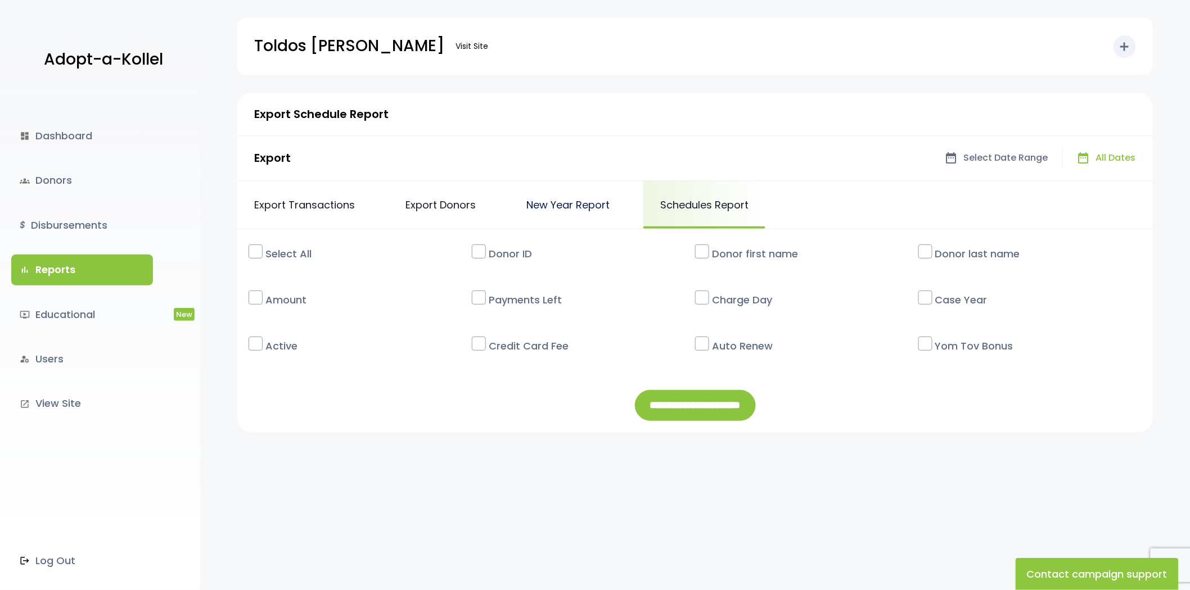
click at [527, 215] on link "New Year Report" at bounding box center [567, 205] width 117 height 48
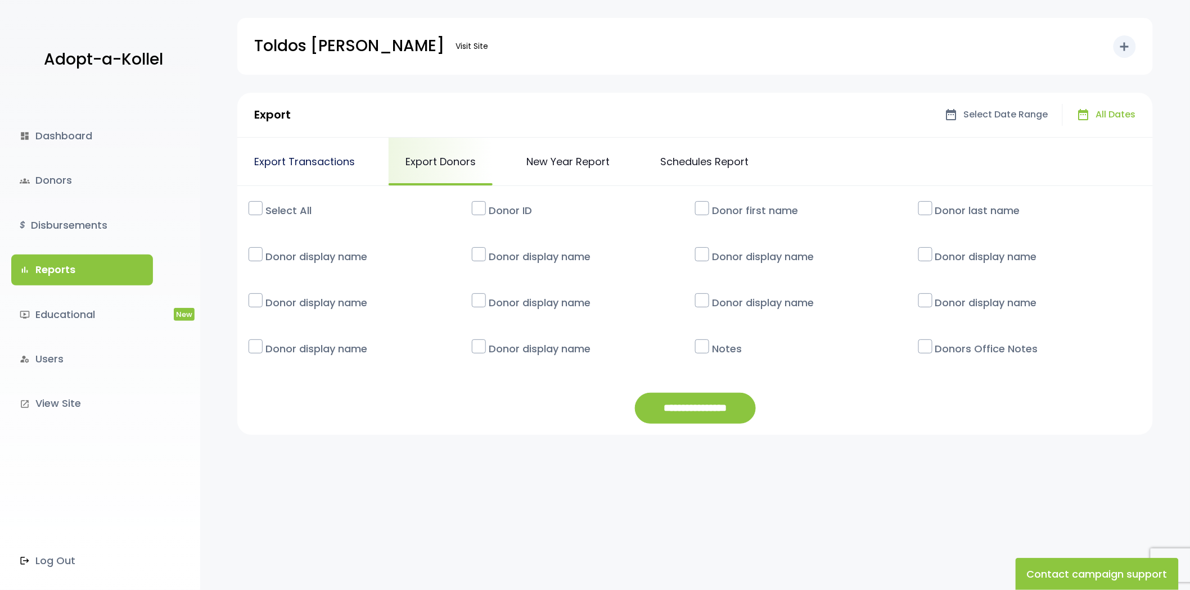
click at [299, 165] on link "Export Transactions" at bounding box center [304, 162] width 134 height 48
click at [83, 183] on link "groups Donors" at bounding box center [82, 180] width 142 height 30
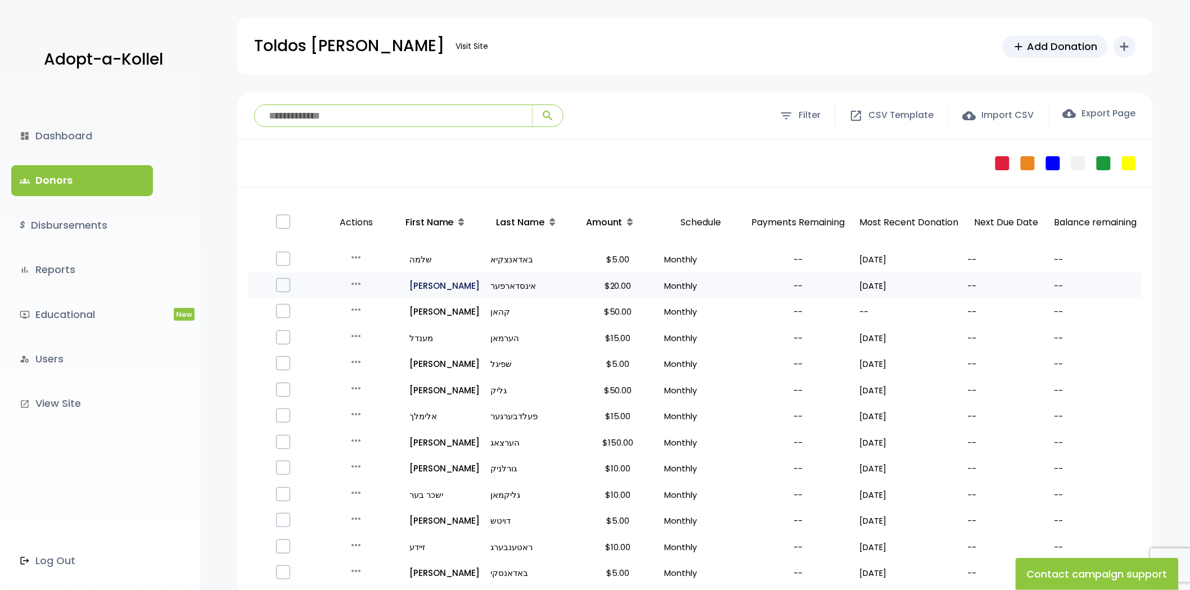
click at [415, 279] on p "all_inclusive יוסף" at bounding box center [441, 285] width 80 height 15
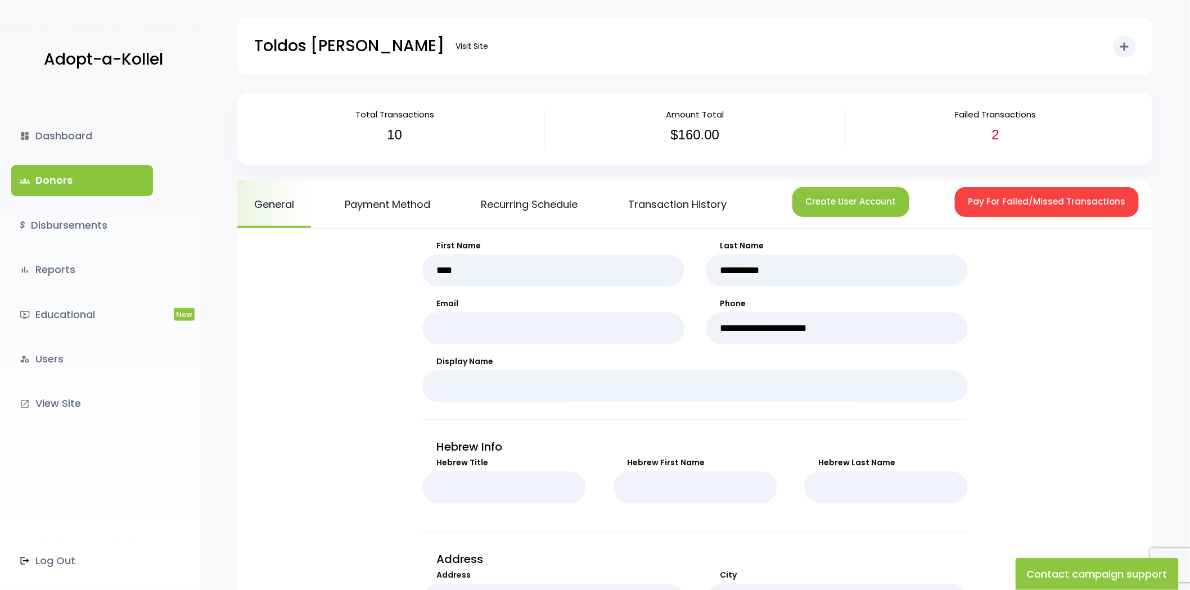
click at [69, 173] on link "groups Donors" at bounding box center [82, 180] width 142 height 30
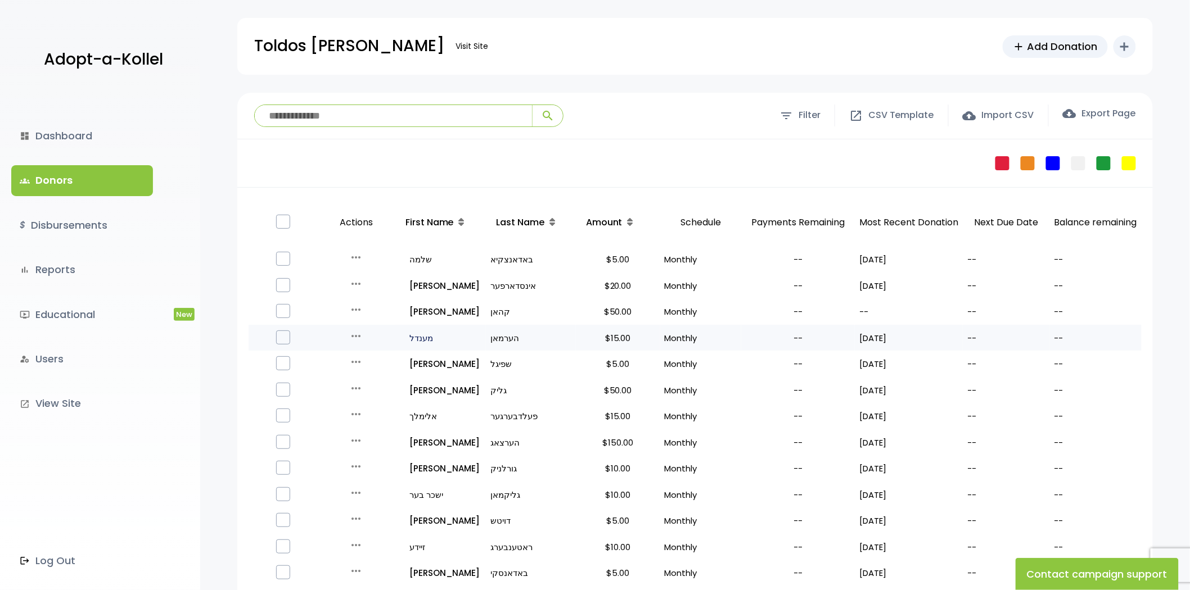
click at [420, 335] on p "all_inclusive מענדל" at bounding box center [441, 338] width 80 height 15
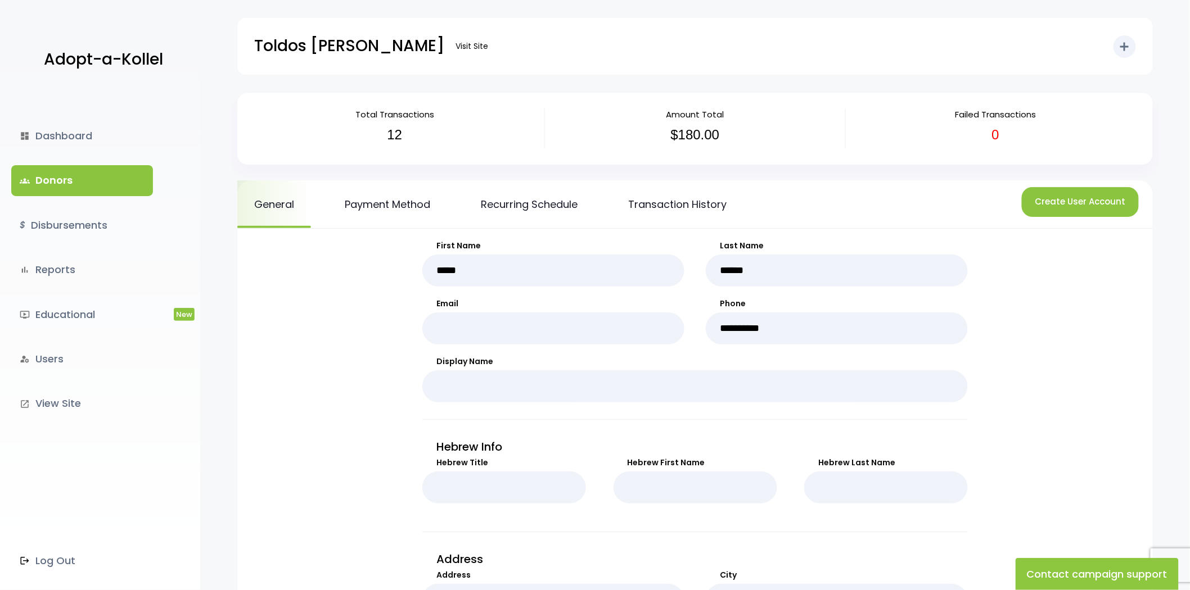
click at [664, 60] on div "Toldos Ahron Visit Site add Shortcuts person Donor attach_money Donation attach…" at bounding box center [695, 46] width 882 height 57
click at [401, 201] on link "Payment Method" at bounding box center [387, 204] width 119 height 48
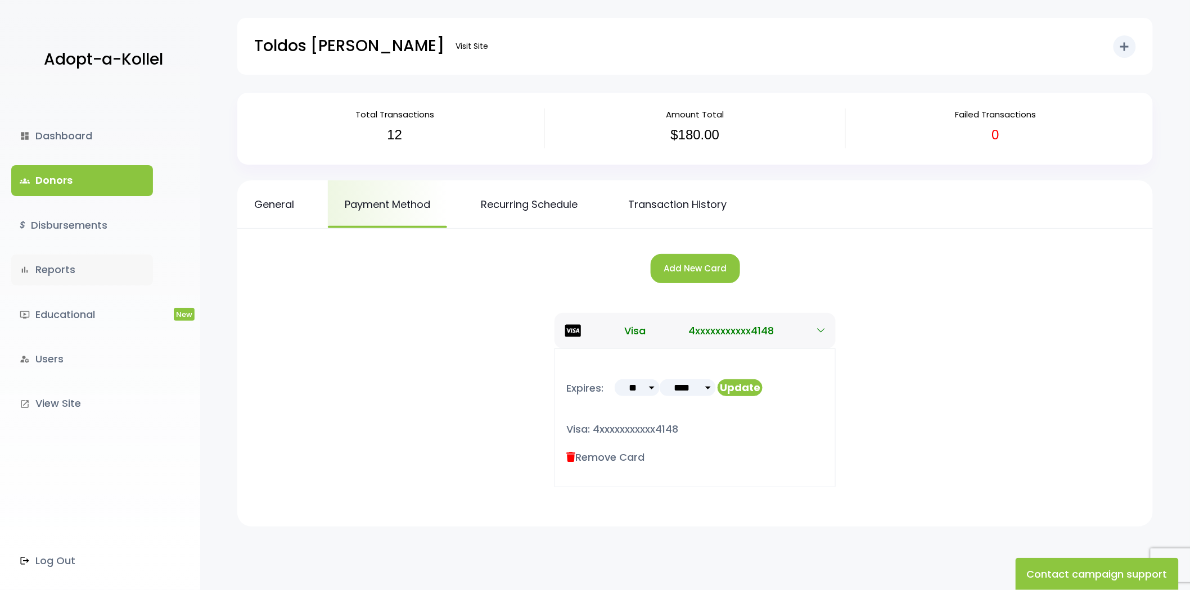
click at [87, 264] on link "bar_chart Reports" at bounding box center [82, 270] width 142 height 30
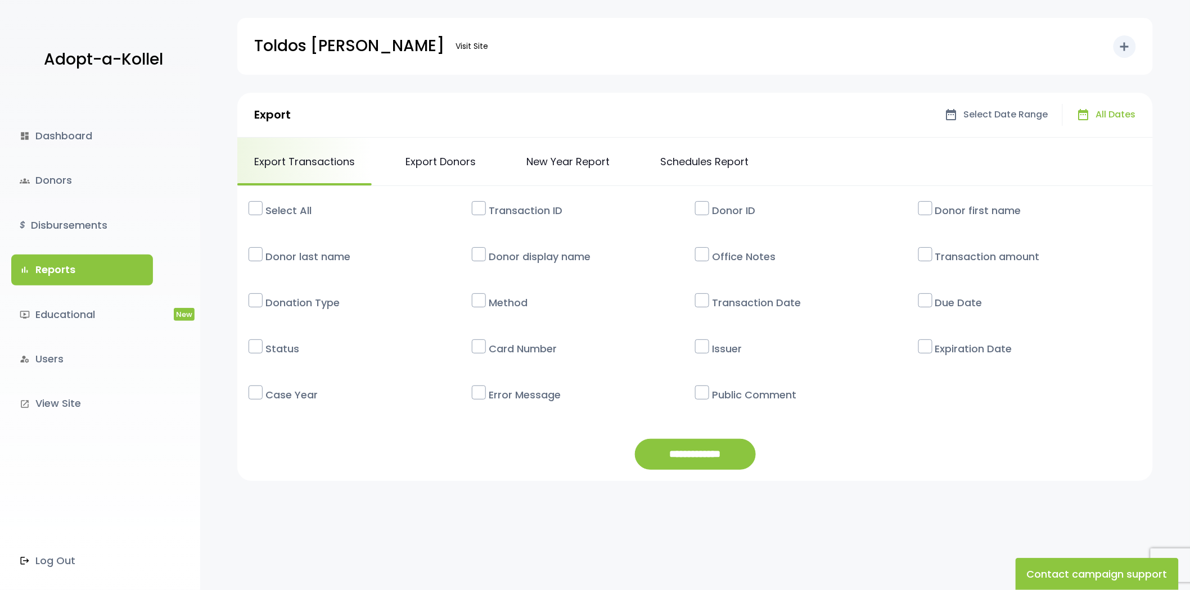
click at [420, 128] on div "Export date_range arrow_drop_down date_range Select Date Range date_range All D…" at bounding box center [694, 115] width 915 height 45
click at [426, 151] on link "Export Donors" at bounding box center [441, 162] width 104 height 48
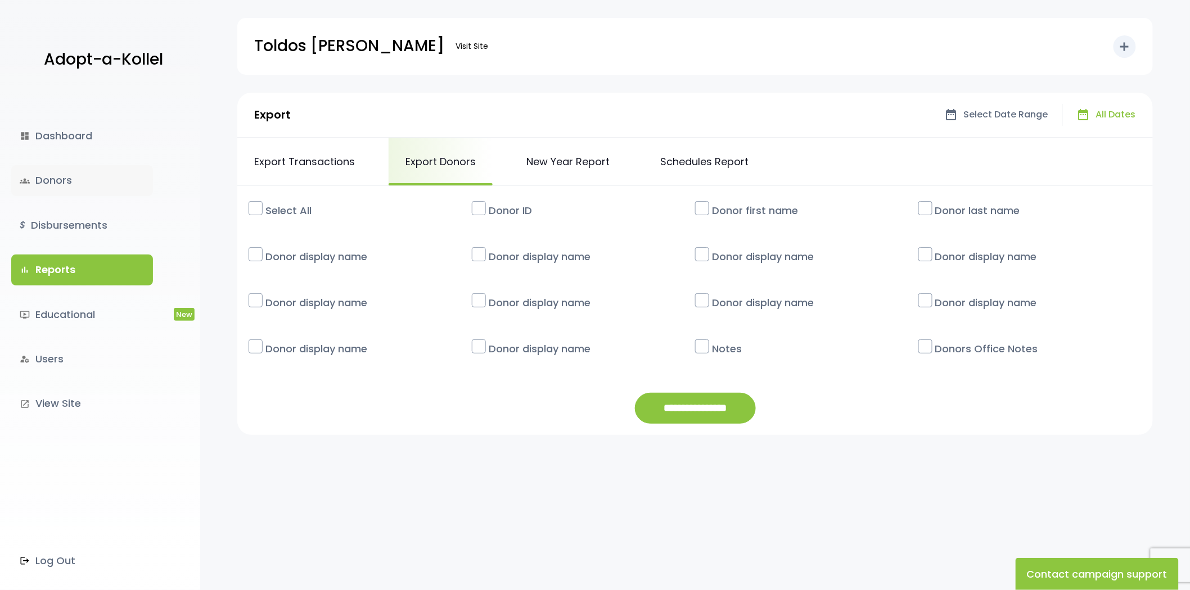
click at [39, 184] on link "groups Donors" at bounding box center [82, 180] width 142 height 30
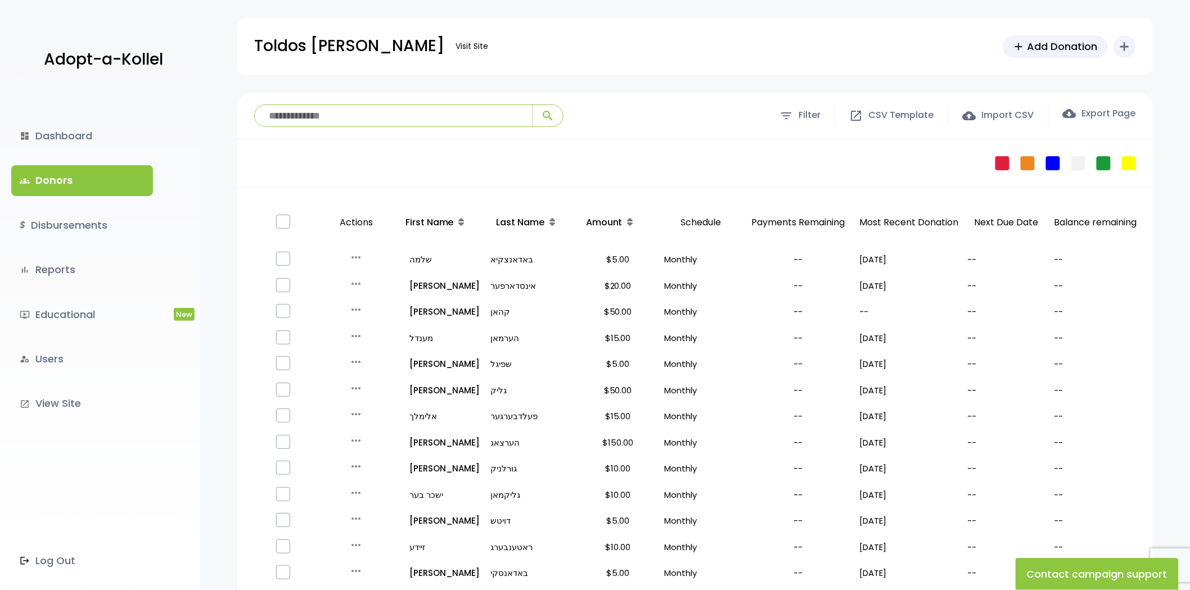
click at [984, 71] on div "Toldos Ahron Visit Site add Add Donation add Shortcuts person Donor attach_mone…" at bounding box center [695, 46] width 882 height 57
click at [460, 74] on div "Toldos Ahron Visit Site add Add Donation add Shortcuts person Donor attach_mone…" at bounding box center [695, 46] width 882 height 57
click at [1112, 108] on label "cloud_download Export Page" at bounding box center [1099, 113] width 73 height 13
click at [66, 269] on link "bar_chart Reports" at bounding box center [82, 270] width 142 height 30
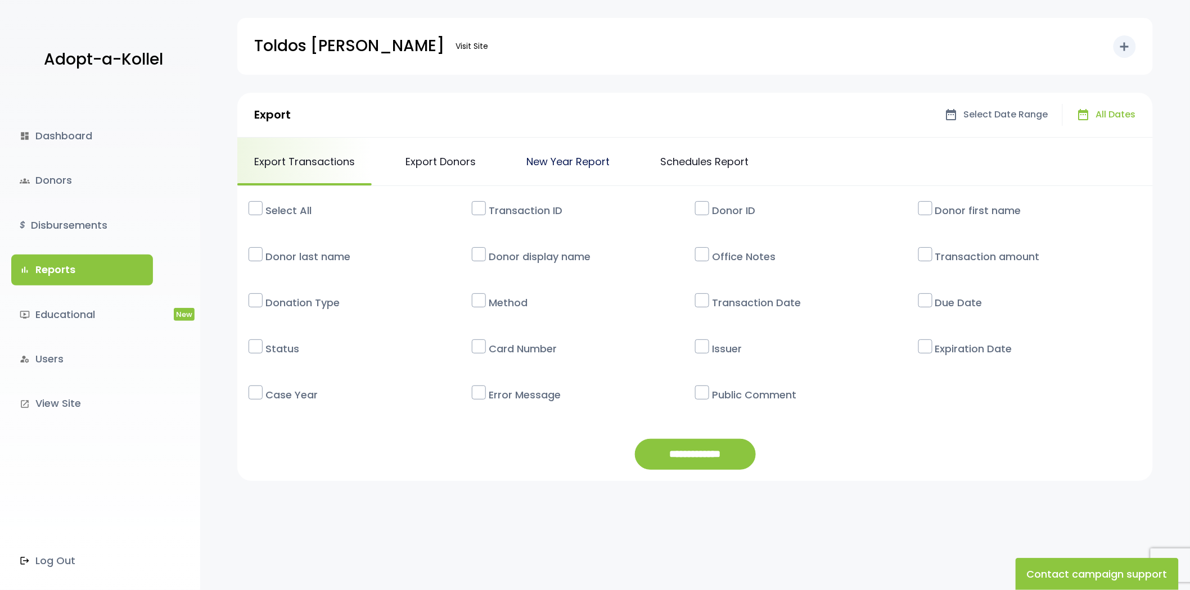
click at [533, 155] on link "New Year Report" at bounding box center [567, 162] width 117 height 48
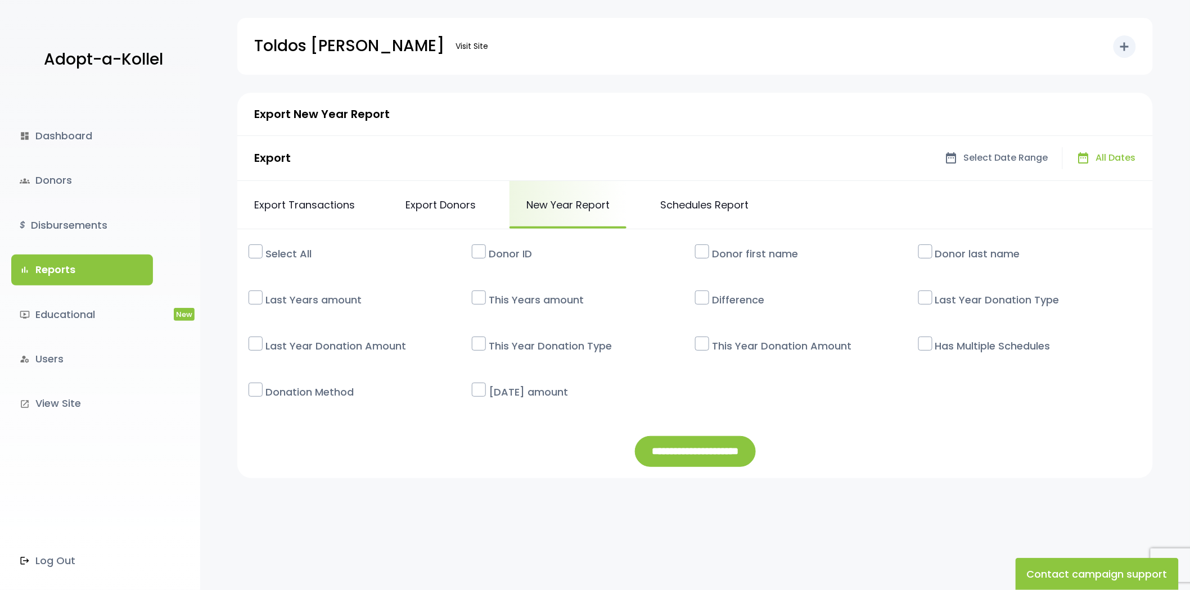
drag, startPoint x: 637, startPoint y: 215, endPoint x: 662, endPoint y: 216, distance: 24.8
click at [638, 215] on div "Export Transactions Export Donors New Year Report Schedules Report" at bounding box center [694, 205] width 915 height 48
click at [696, 218] on link "Schedules Report" at bounding box center [704, 205] width 122 height 48
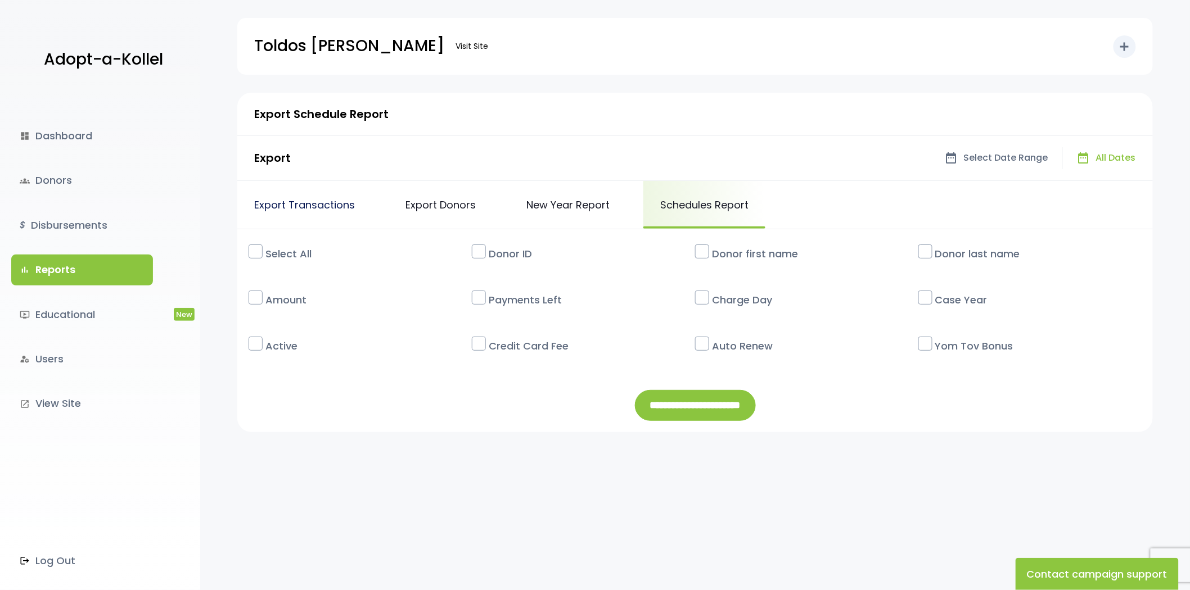
click at [276, 218] on link "Export Transactions" at bounding box center [304, 205] width 134 height 48
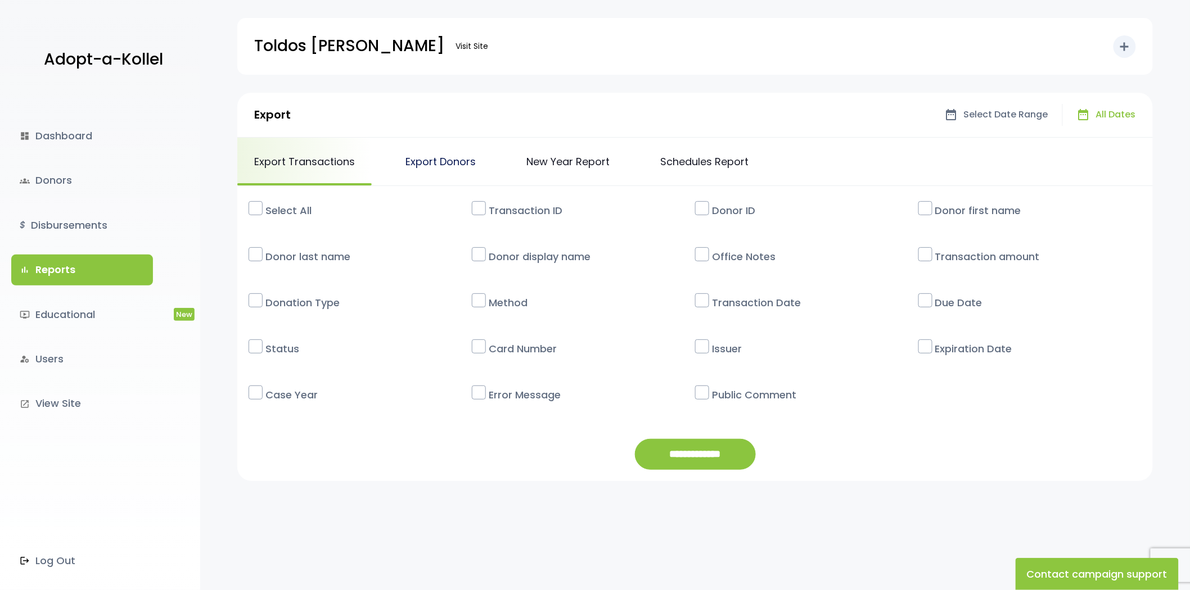
click at [440, 161] on link "Export Donors" at bounding box center [441, 162] width 104 height 48
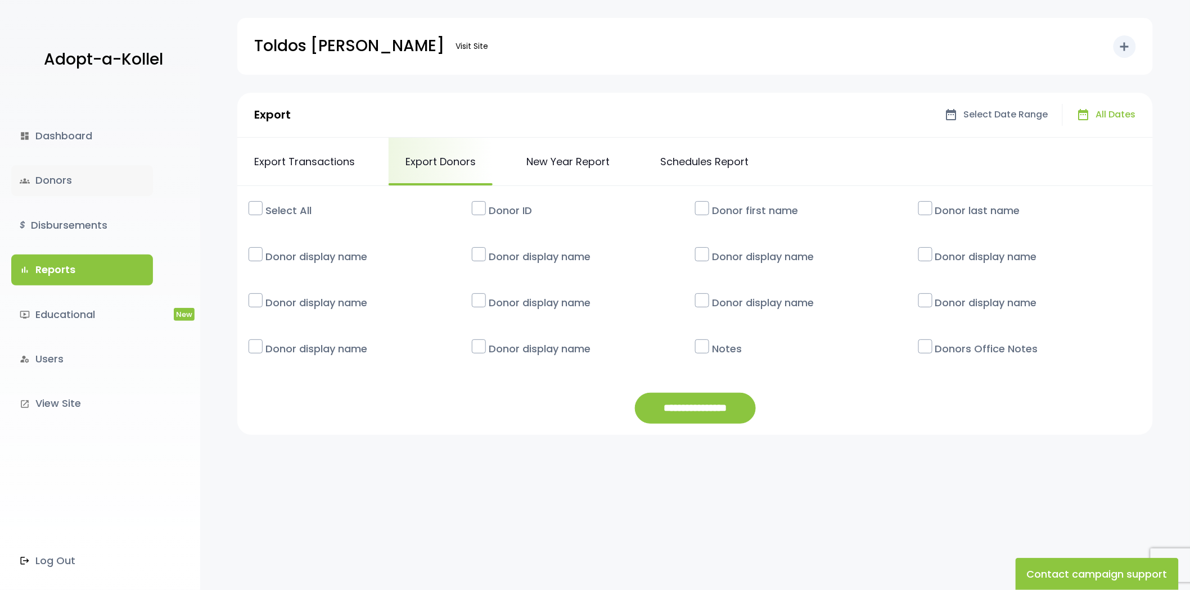
click at [56, 187] on link "groups Donors" at bounding box center [82, 180] width 142 height 30
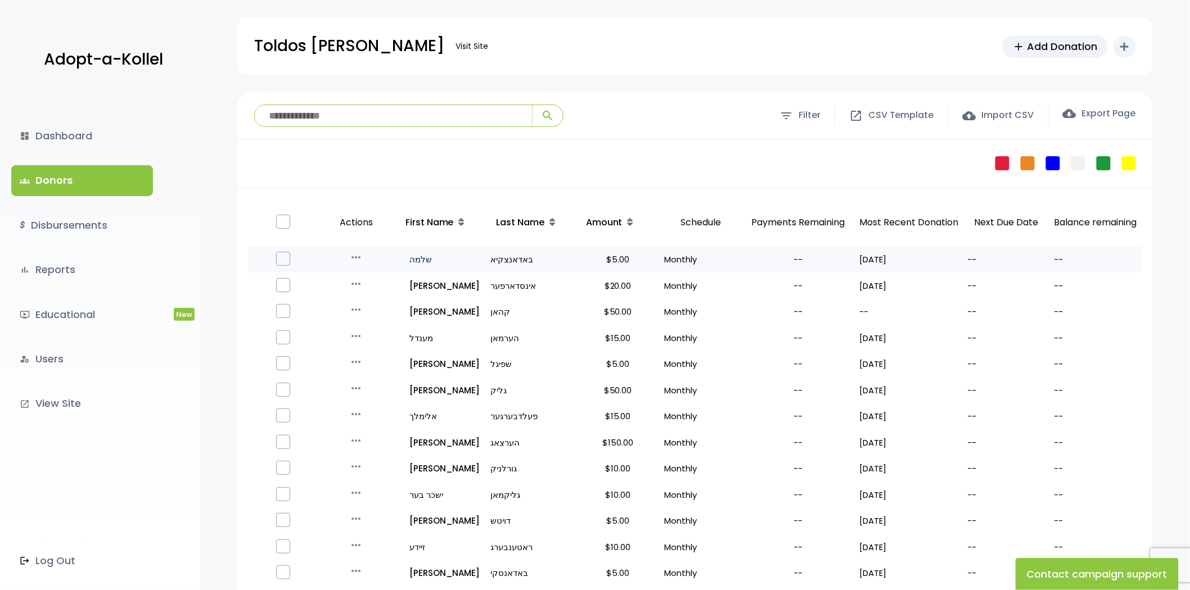
click at [427, 255] on p "all_inclusive שלמה" at bounding box center [441, 259] width 80 height 15
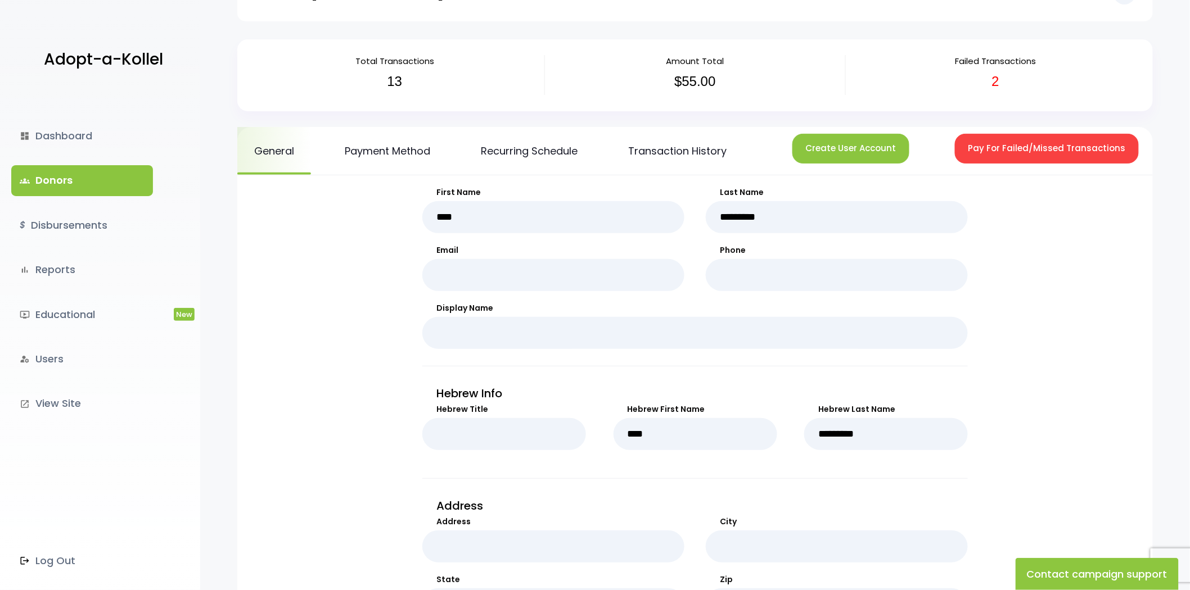
scroll to position [125, 0]
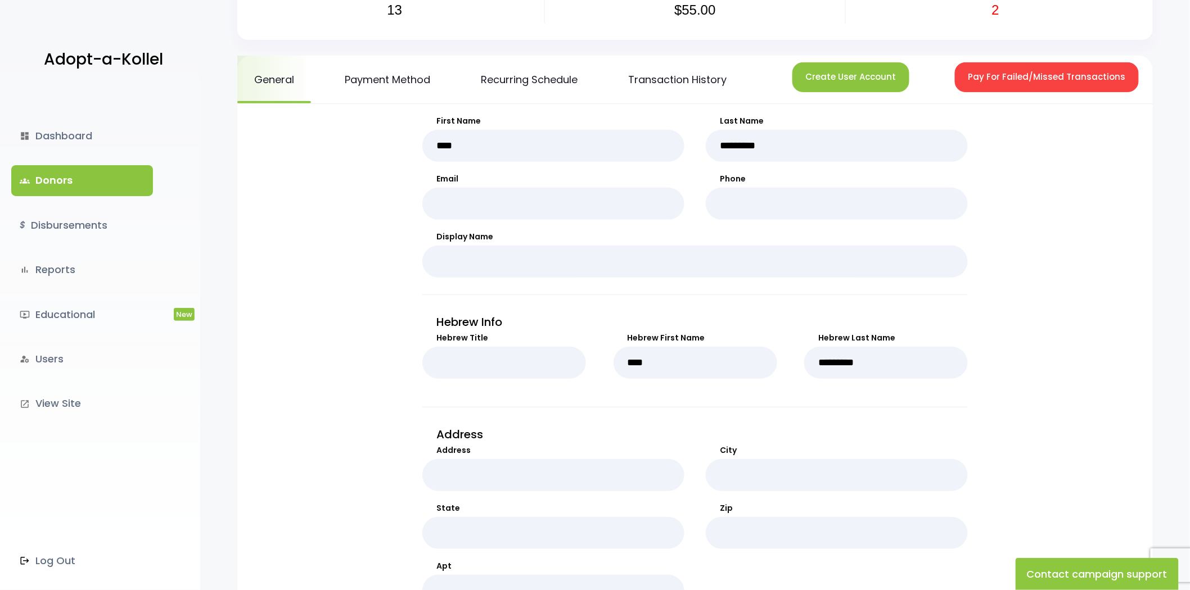
click at [125, 179] on link "groups Donors" at bounding box center [82, 180] width 142 height 30
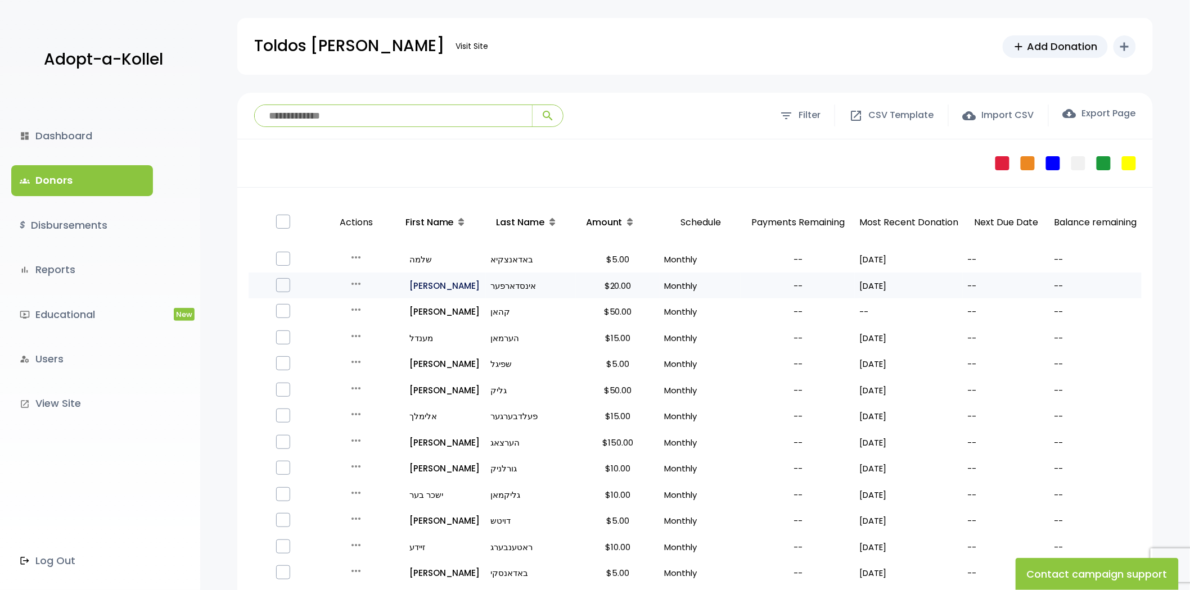
click at [411, 287] on p "all_inclusive [PERSON_NAME]" at bounding box center [441, 285] width 80 height 15
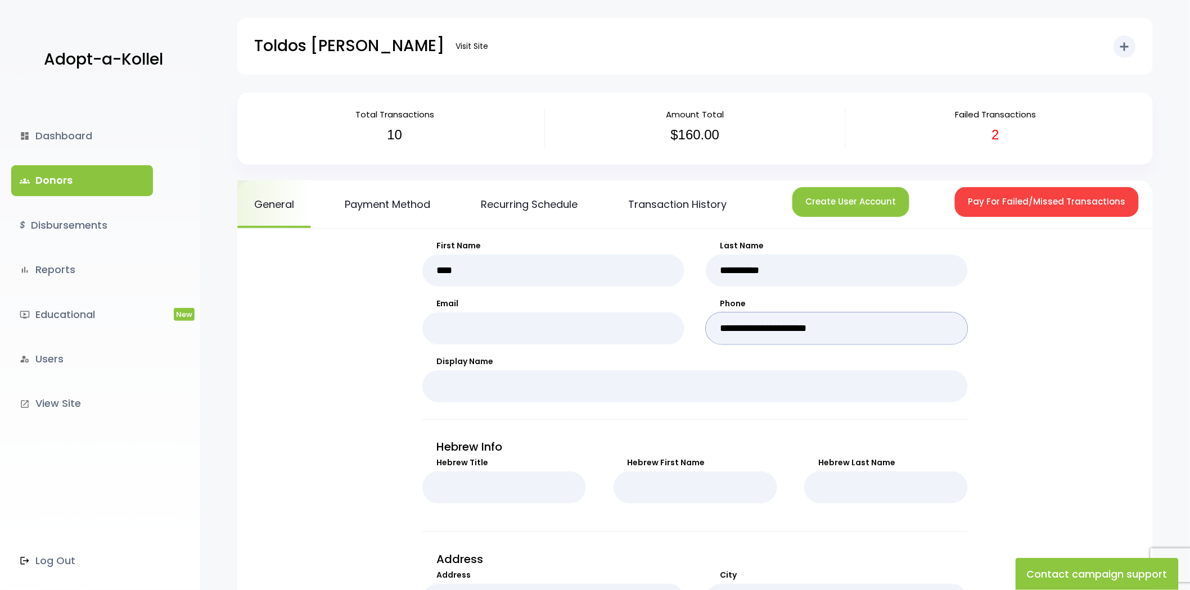
click at [853, 319] on input "**********" at bounding box center [837, 329] width 262 height 32
click at [98, 190] on link "groups Donors" at bounding box center [82, 180] width 142 height 30
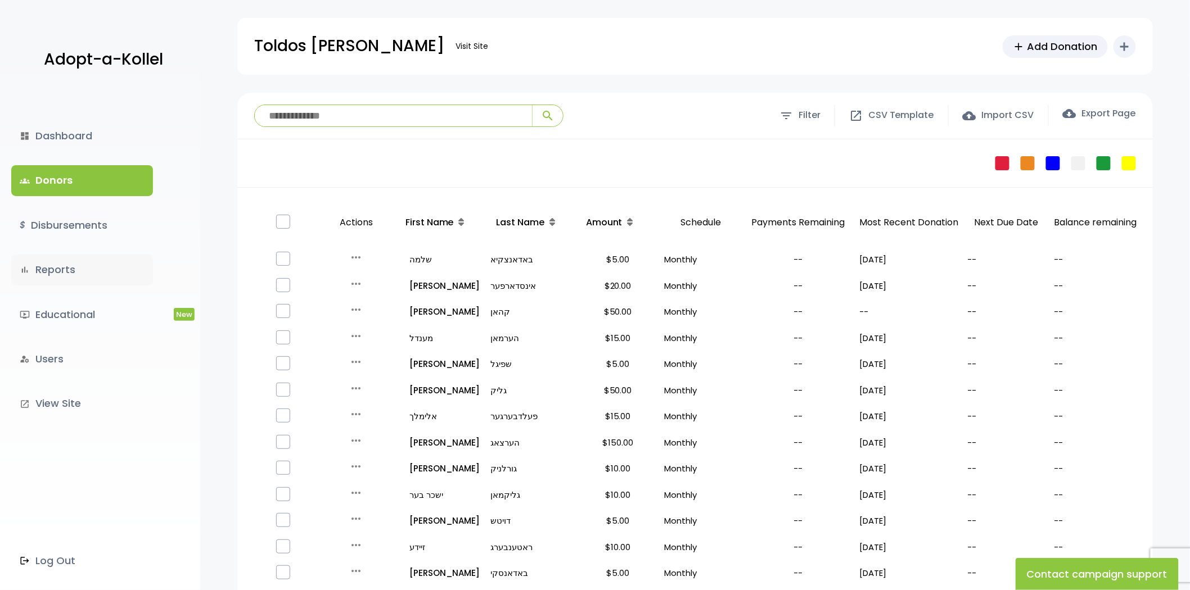
click at [79, 272] on link "bar_chart Reports" at bounding box center [82, 270] width 142 height 30
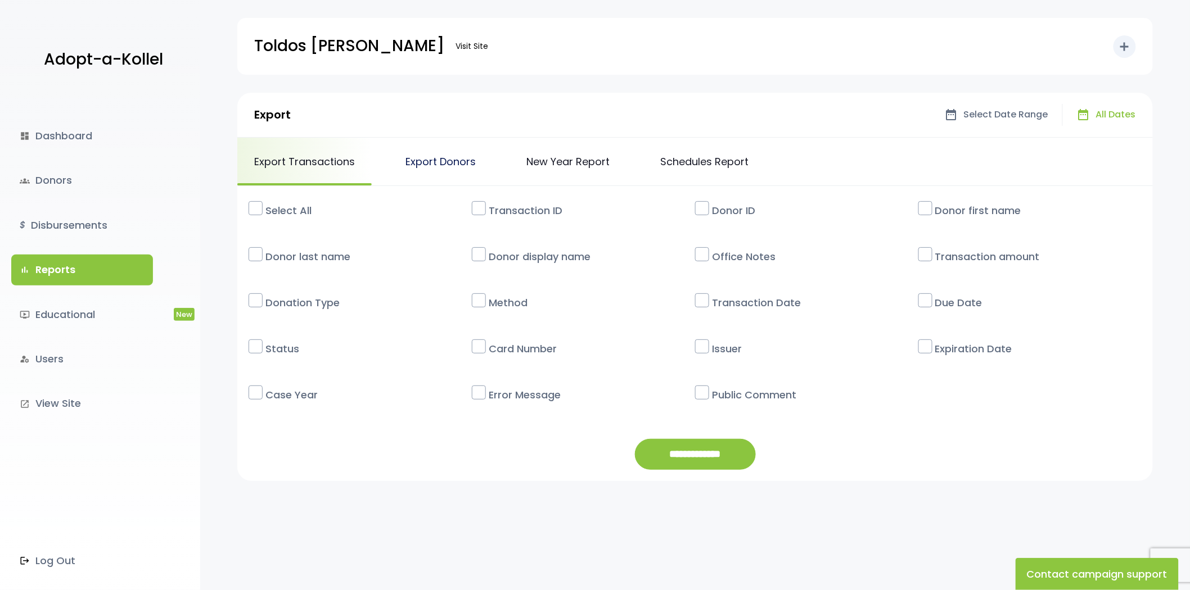
click at [469, 172] on link "Export Donors" at bounding box center [441, 162] width 104 height 48
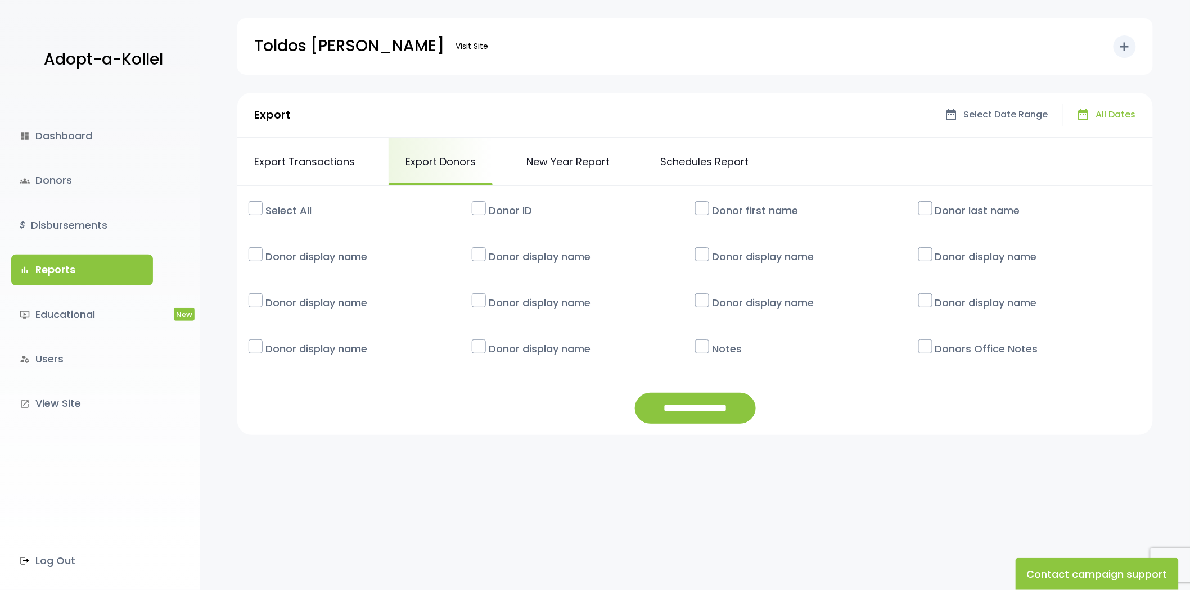
click at [313, 209] on label "Select All" at bounding box center [366, 210] width 212 height 26
click at [711, 401] on input "**********" at bounding box center [695, 408] width 121 height 31
click at [70, 188] on link "groups Donors" at bounding box center [82, 180] width 142 height 30
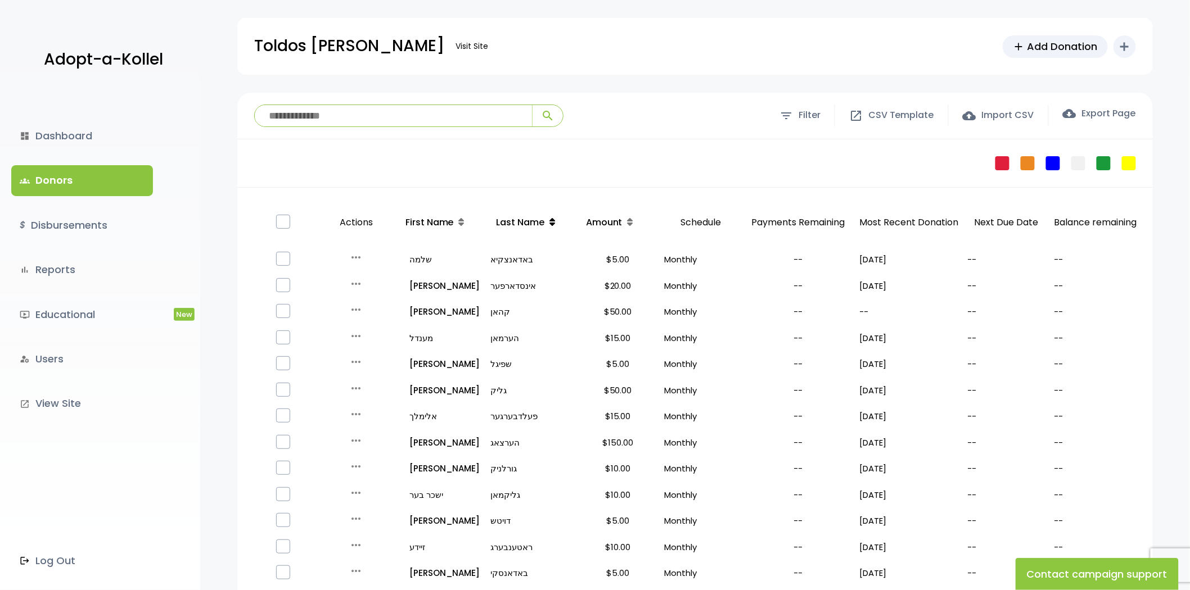
click at [549, 225] on icon at bounding box center [552, 222] width 6 height 9
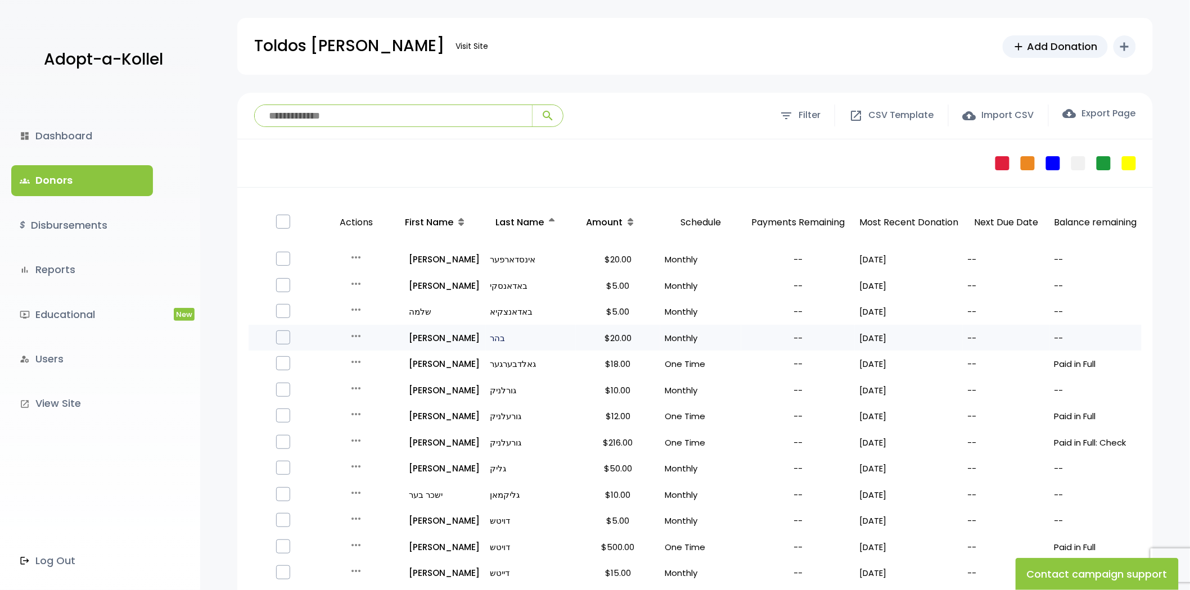
click at [491, 336] on p "בהר" at bounding box center [530, 338] width 81 height 15
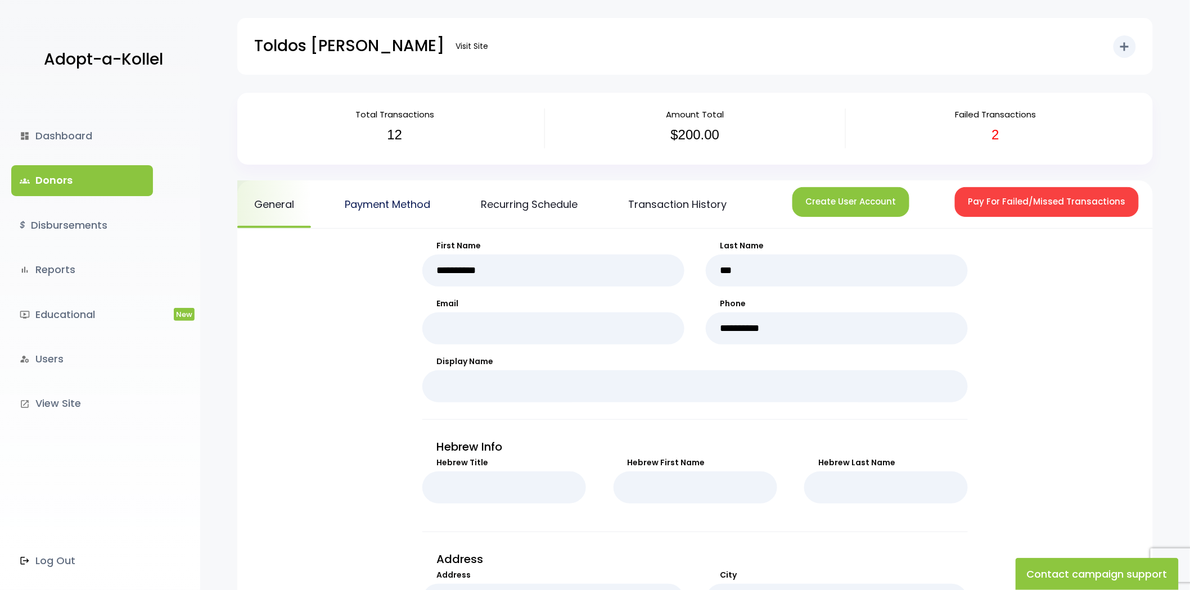
click at [383, 221] on link "Payment Method" at bounding box center [387, 204] width 119 height 48
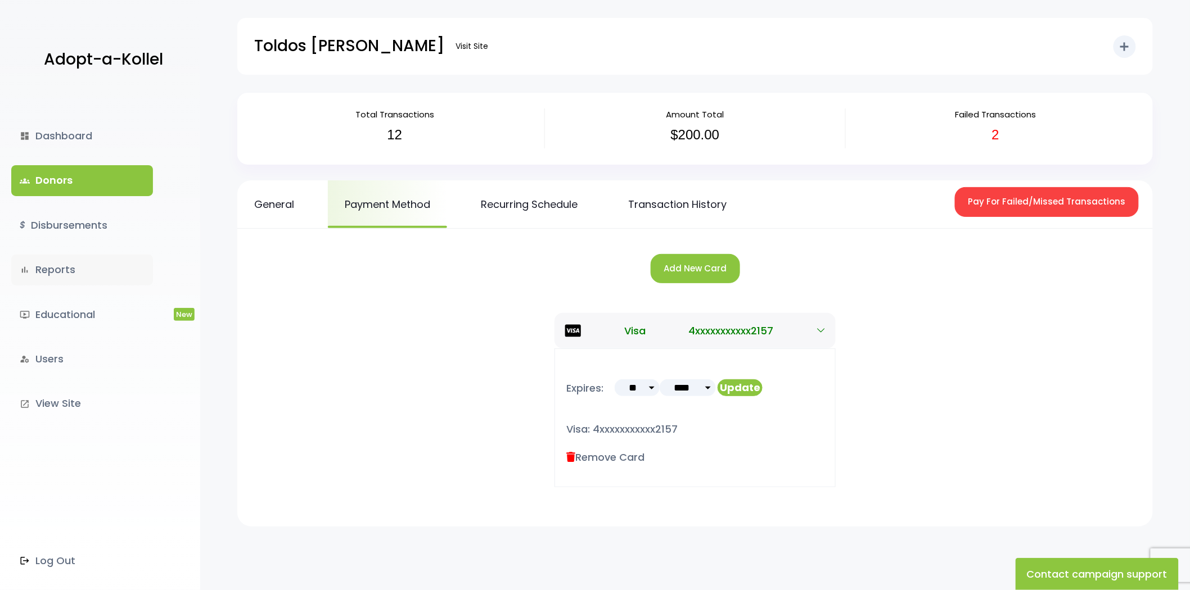
click at [53, 277] on link "bar_chart Reports" at bounding box center [82, 270] width 142 height 30
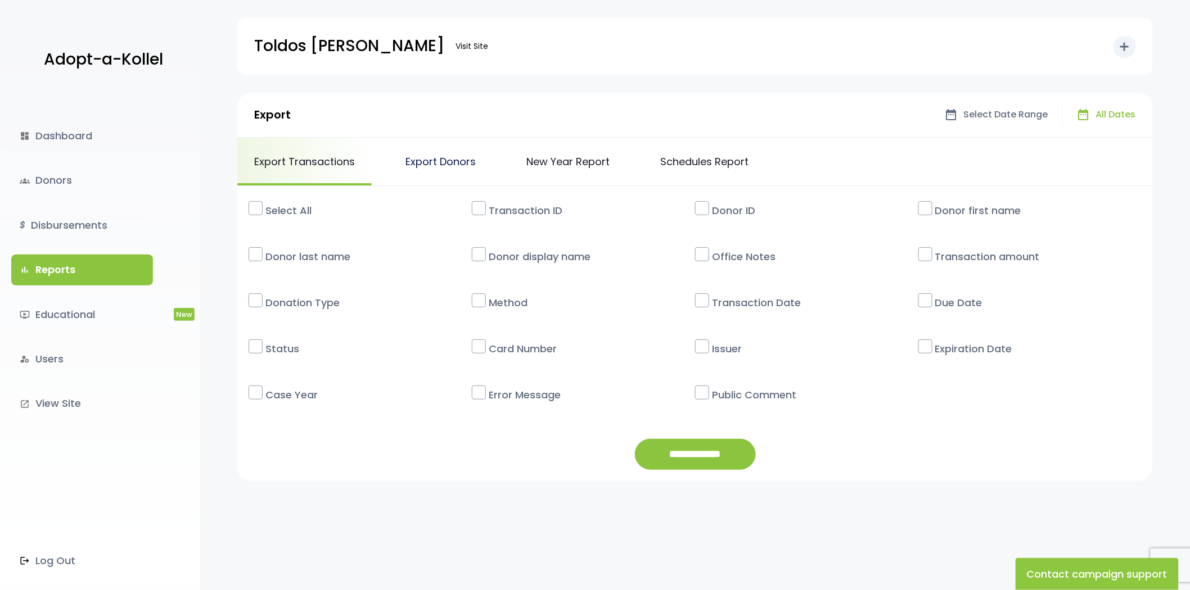
click at [445, 157] on link "Export Donors" at bounding box center [441, 162] width 104 height 48
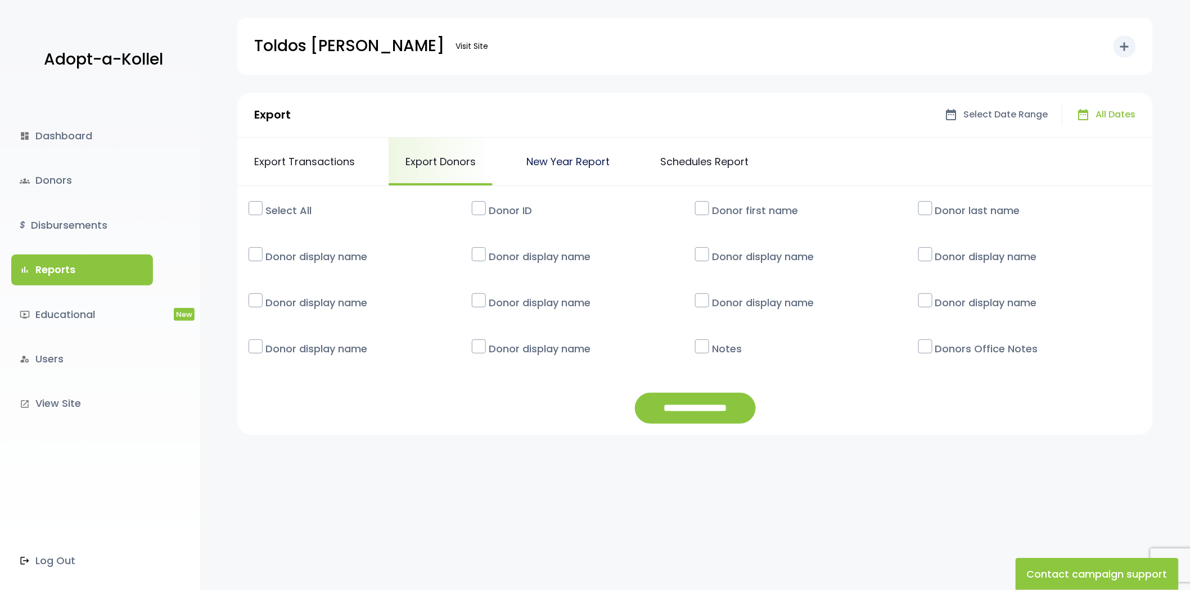
click at [559, 164] on link "New Year Report" at bounding box center [567, 162] width 117 height 48
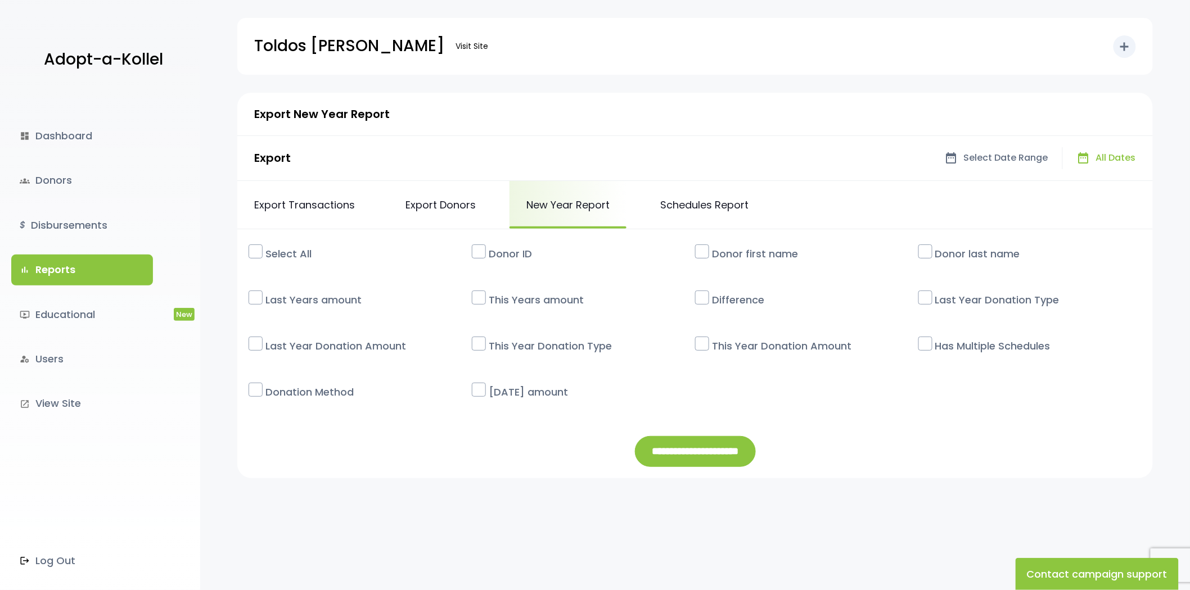
click at [299, 250] on label "Select All" at bounding box center [366, 254] width 212 height 26
click at [694, 463] on input "**********" at bounding box center [695, 451] width 121 height 31
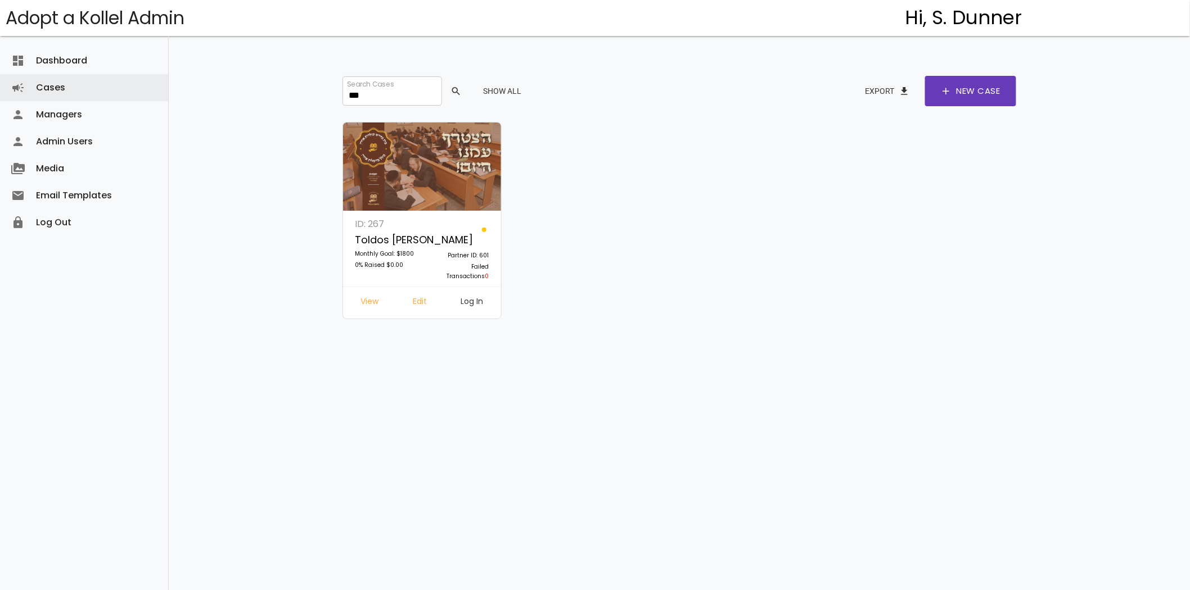
click at [381, 97] on input "***" at bounding box center [391, 90] width 99 height 29
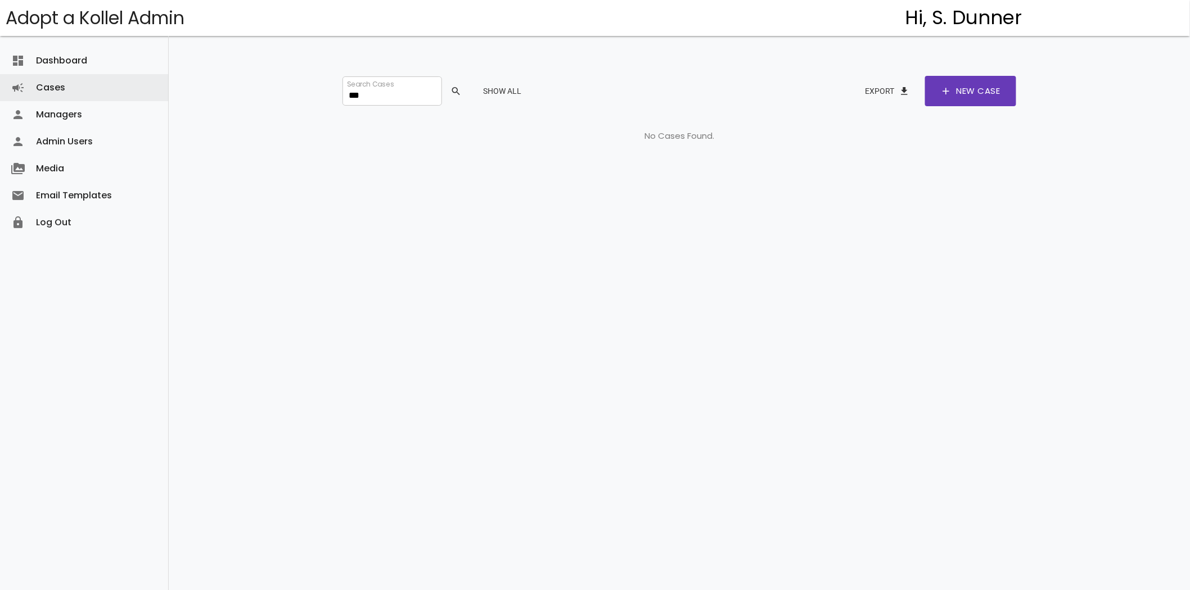
type input "***"
click at [510, 96] on button "Show All" at bounding box center [502, 91] width 56 height 20
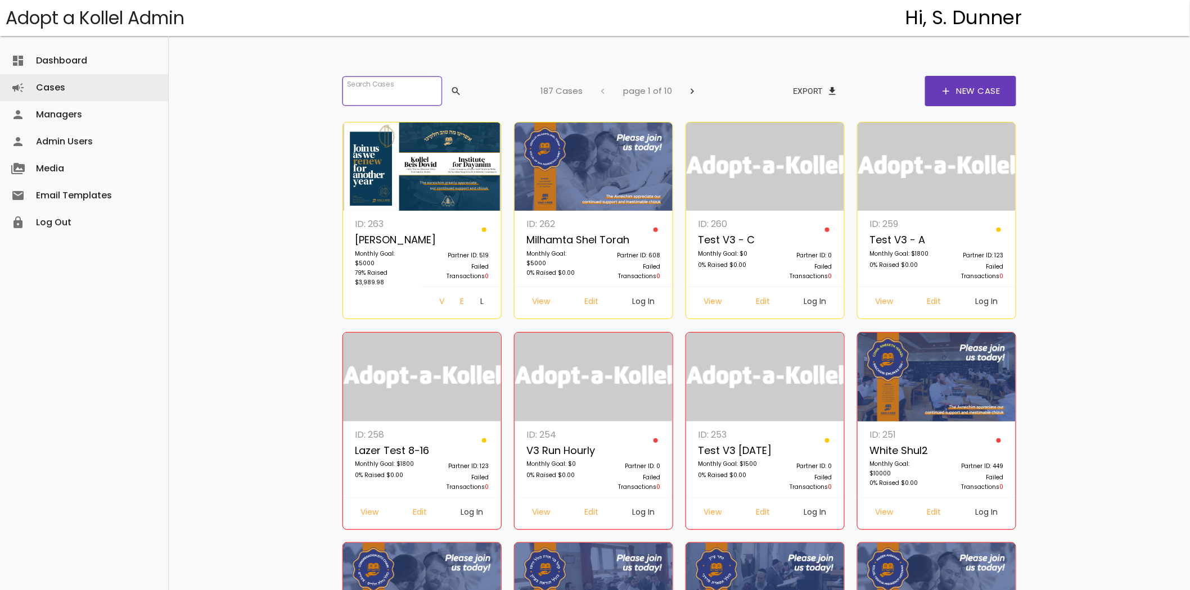
click at [372, 93] on input "search" at bounding box center [391, 90] width 99 height 29
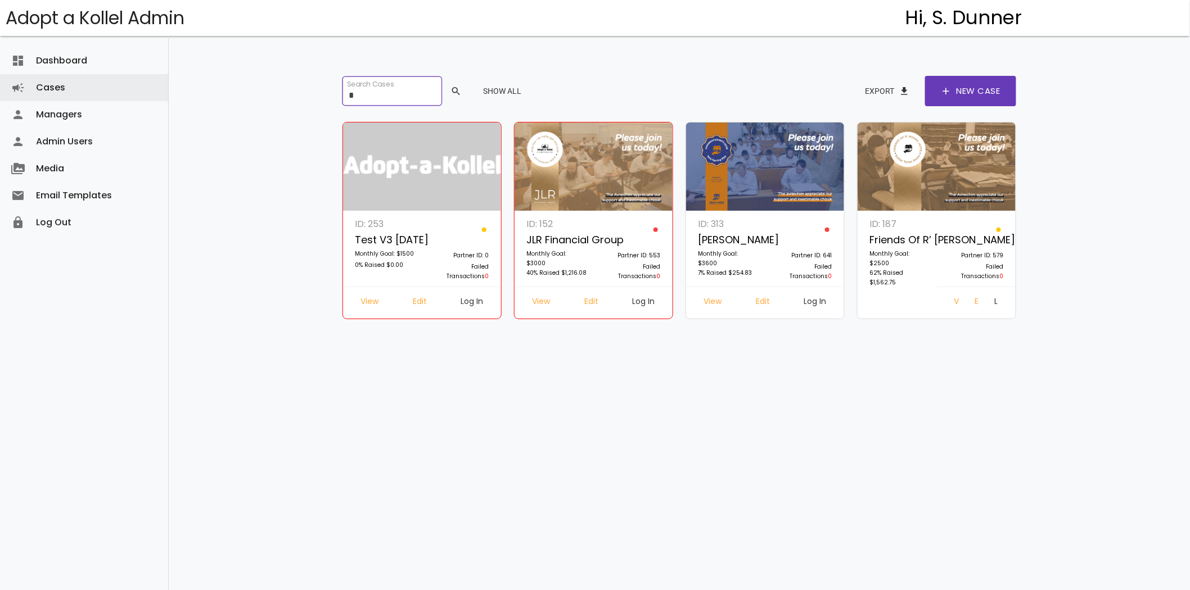
type input "*"
click at [648, 300] on link "Log In" at bounding box center [644, 303] width 40 height 20
click at [592, 298] on link "Edit" at bounding box center [591, 303] width 32 height 20
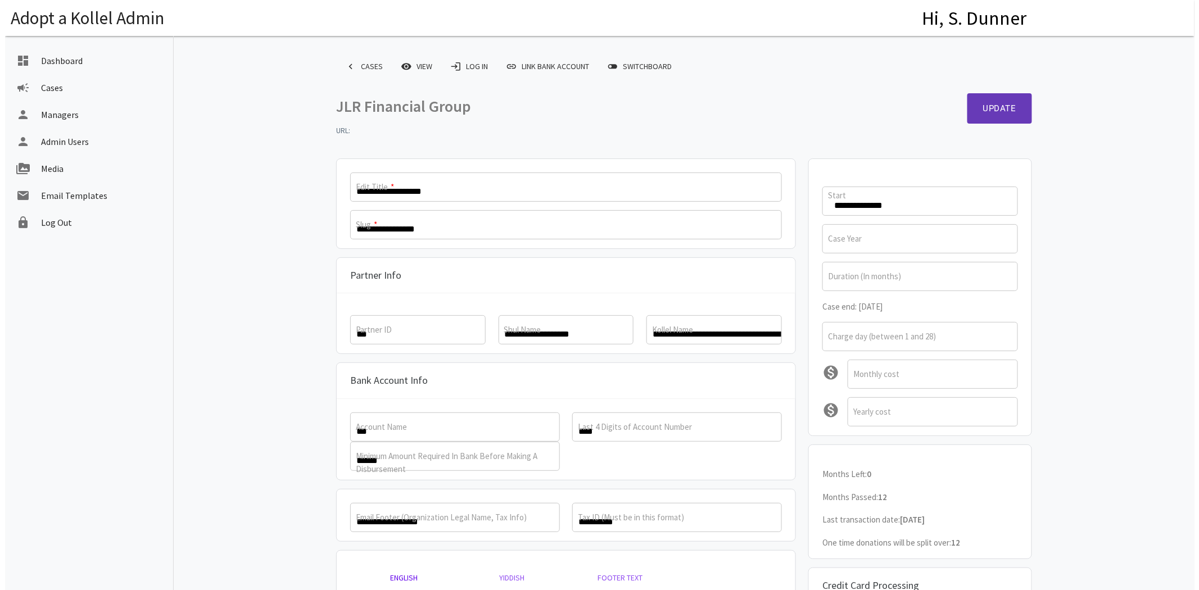
scroll to position [244, 0]
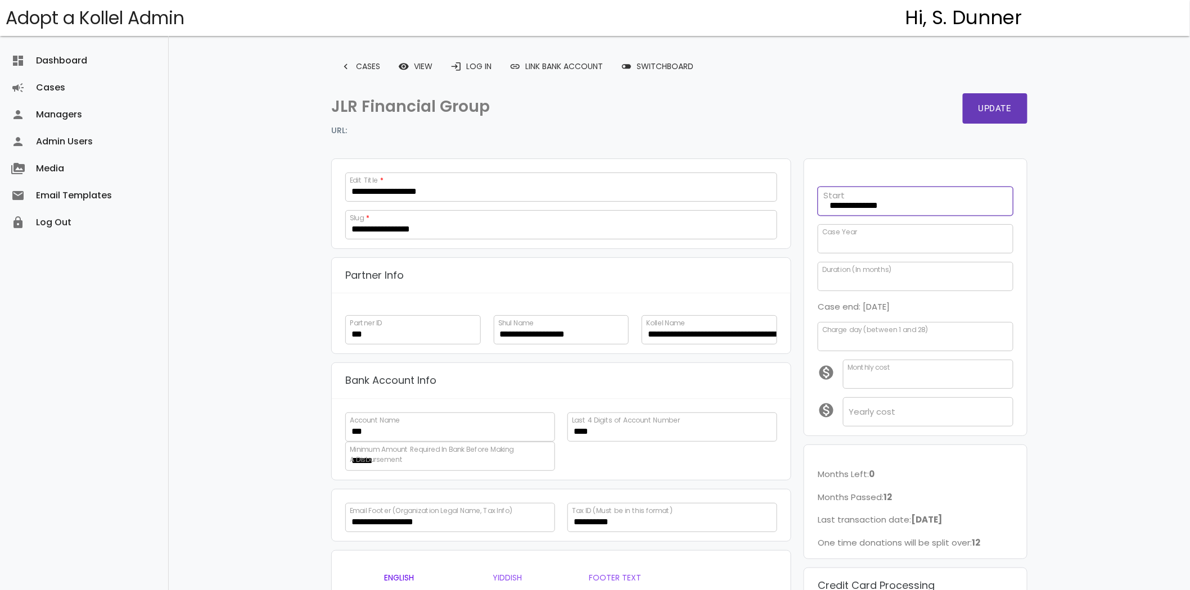
click at [893, 206] on input "**********" at bounding box center [916, 201] width 196 height 29
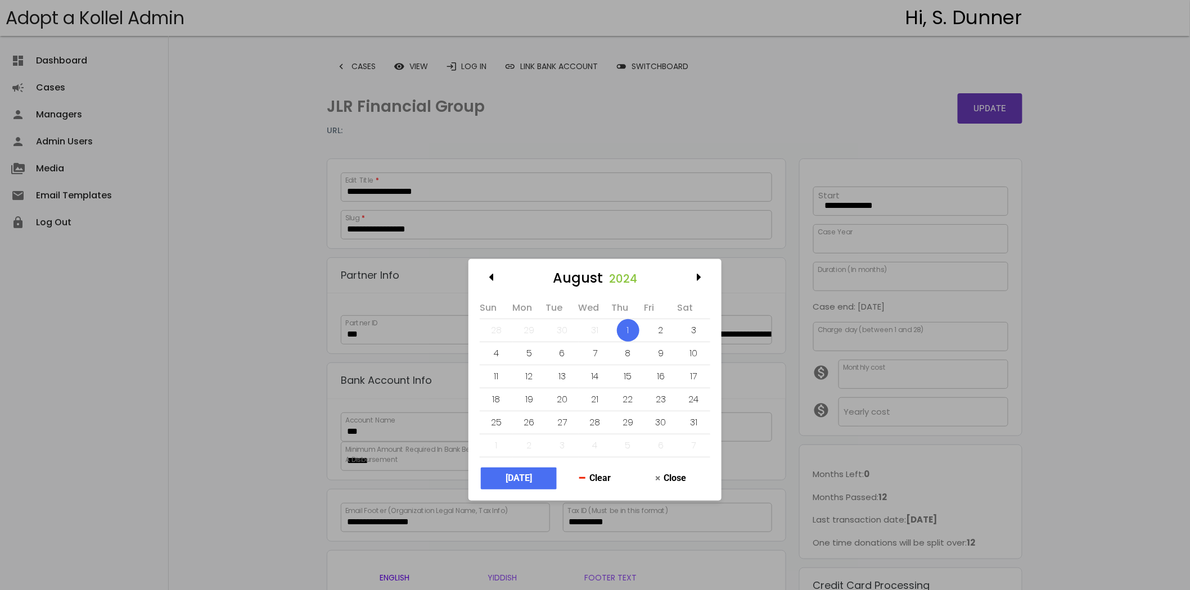
click at [658, 333] on div "2" at bounding box center [660, 330] width 22 height 22
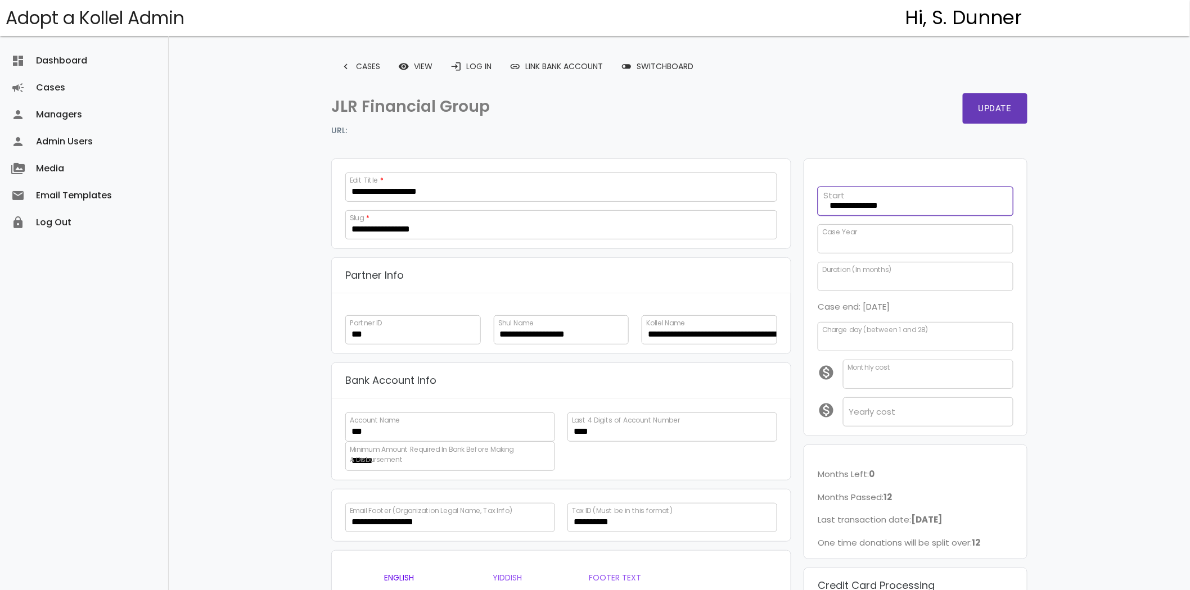
click at [870, 200] on input "**********" at bounding box center [916, 201] width 196 height 29
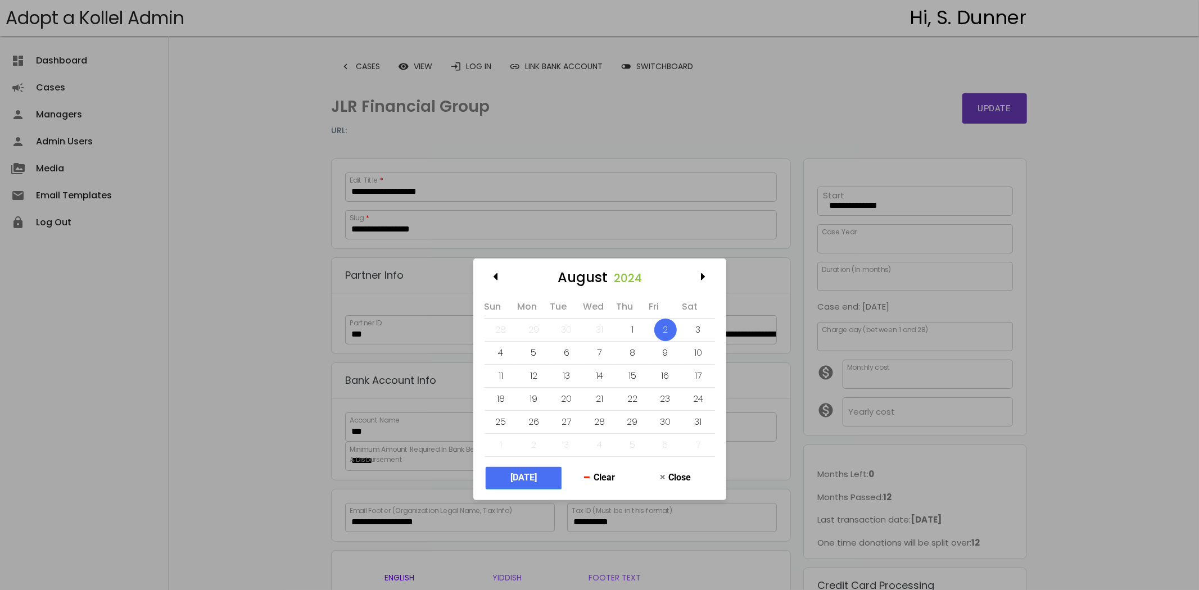
click at [538, 475] on button "Today" at bounding box center [524, 478] width 76 height 22
click at [631, 347] on div "11" at bounding box center [632, 353] width 22 height 22
click at [860, 588] on div "September 2025 Sun Mon Tue Wed Thu Fri Sat 31 1 2 3 4 5 6 7 8 9 10 11 12 13 14 …" at bounding box center [599, 295] width 1199 height 590
click at [570, 369] on div "16" at bounding box center [567, 376] width 22 height 22
type input "**********"
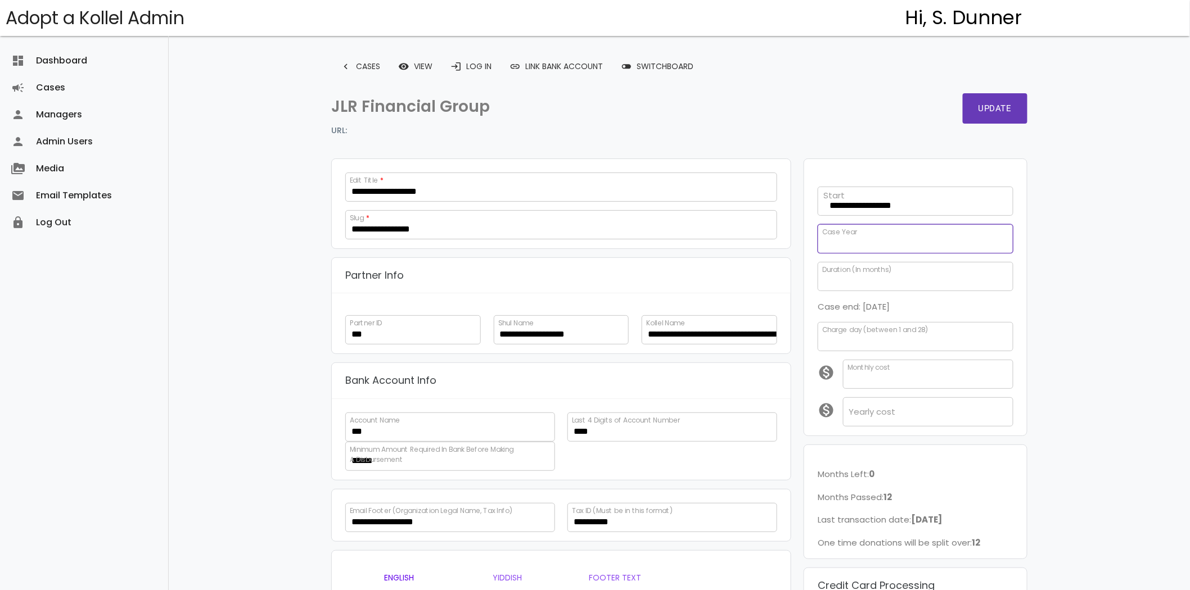
drag, startPoint x: 873, startPoint y: 243, endPoint x: 782, endPoint y: 247, distance: 90.6
type input "*"
click at [1002, 108] on button "Update" at bounding box center [995, 108] width 65 height 30
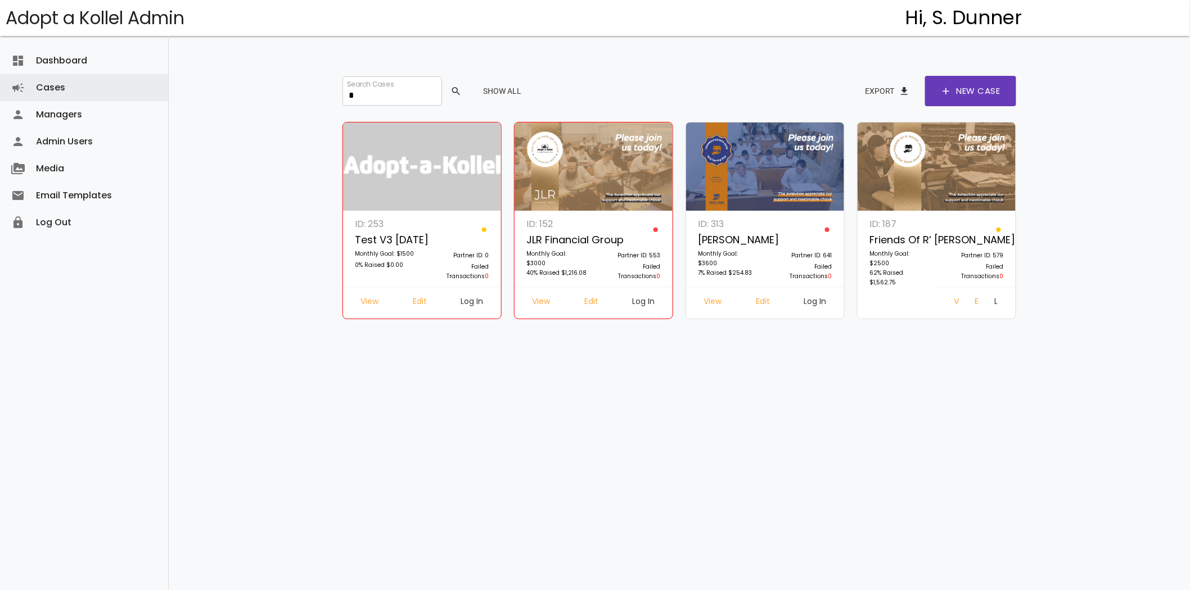
click at [364, 98] on input "*" at bounding box center [391, 90] width 99 height 29
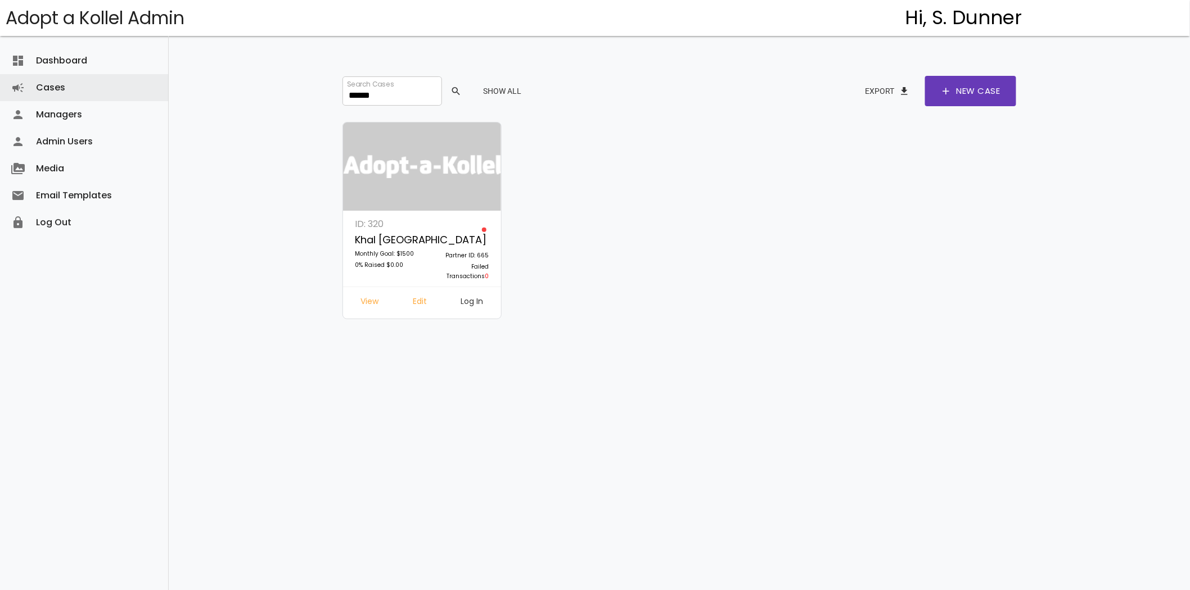
type input "******"
click at [476, 299] on link "Log In" at bounding box center [472, 303] width 40 height 20
click at [423, 295] on link "Edit" at bounding box center [420, 303] width 32 height 20
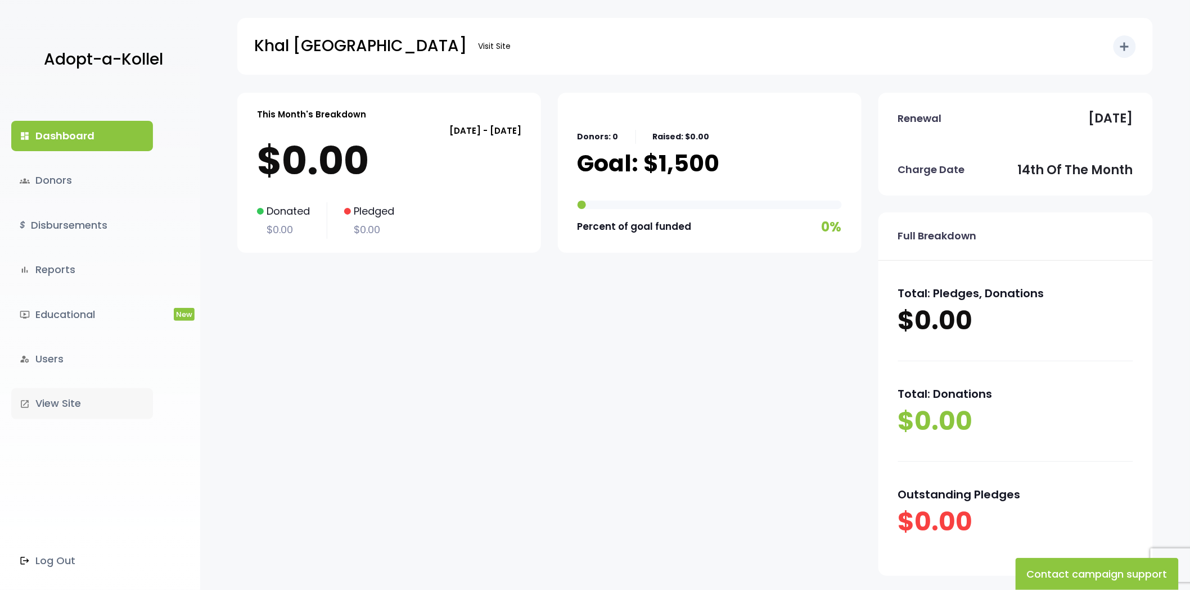
click at [47, 398] on link "launch View Site" at bounding box center [82, 404] width 142 height 30
click at [98, 359] on link "manage_accounts Users" at bounding box center [82, 359] width 142 height 30
